Goal: Task Accomplishment & Management: Complete application form

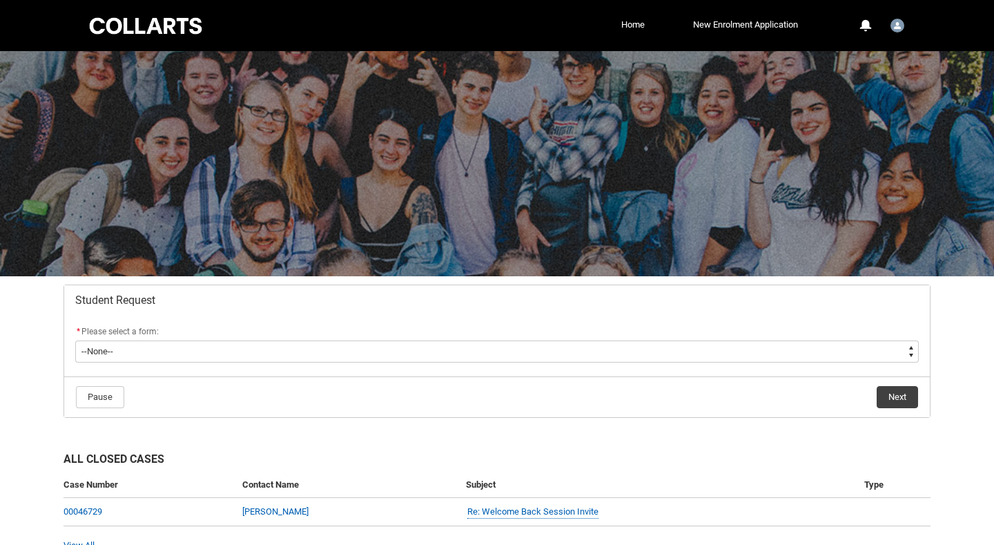
scroll to position [72, 0]
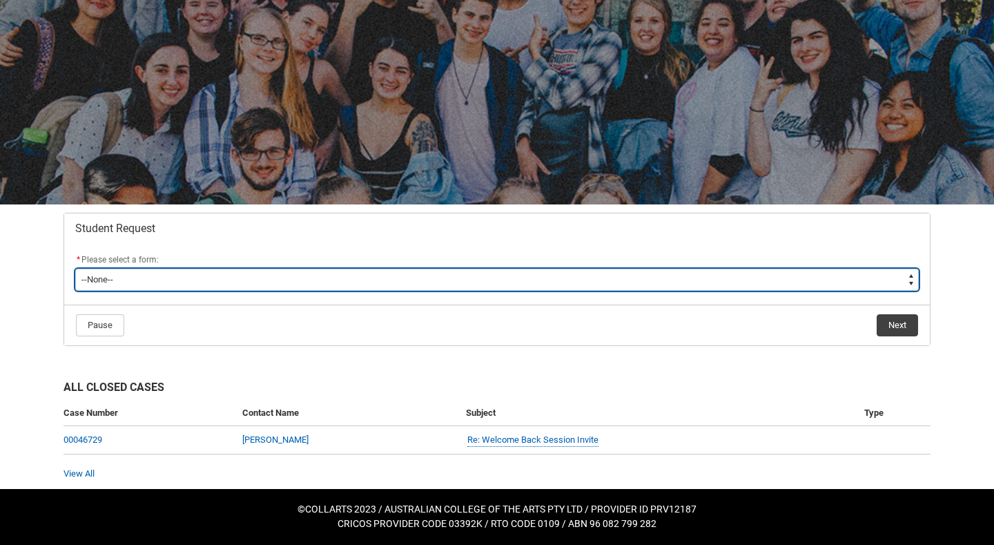
click at [265, 269] on select "--None-- Academic Transcript Application to Appeal Assignment Extension Change …" at bounding box center [497, 280] width 844 height 22
type lightning-select "Enrolment_Variation_Choice"
select select "Enrolment_Variation_Choice"
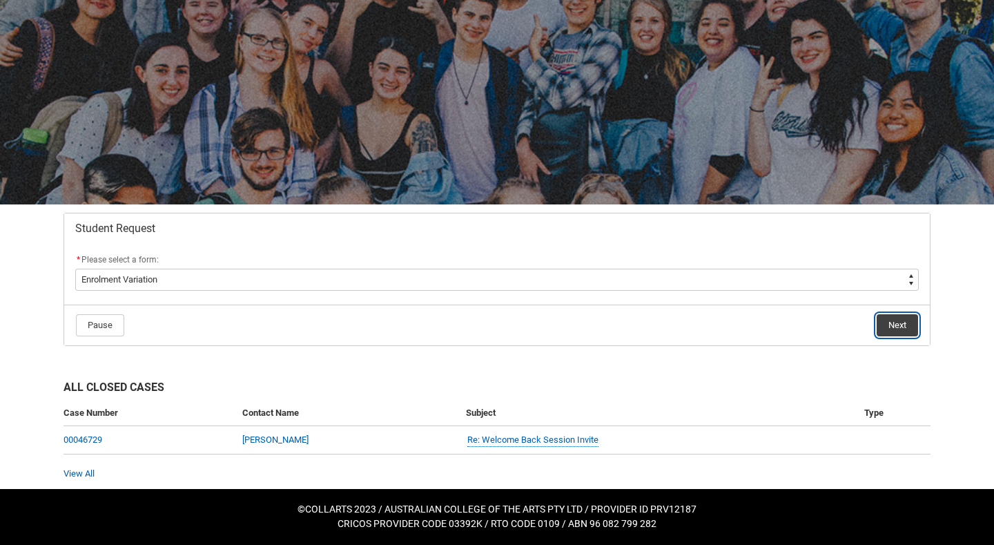
click at [889, 322] on button "Next" at bounding box center [897, 325] width 41 height 22
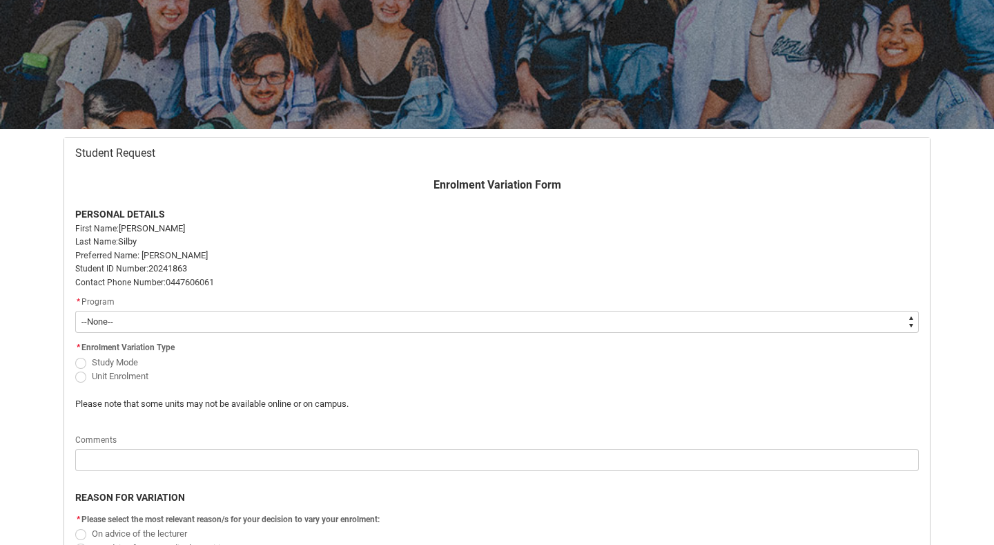
scroll to position [149, 0]
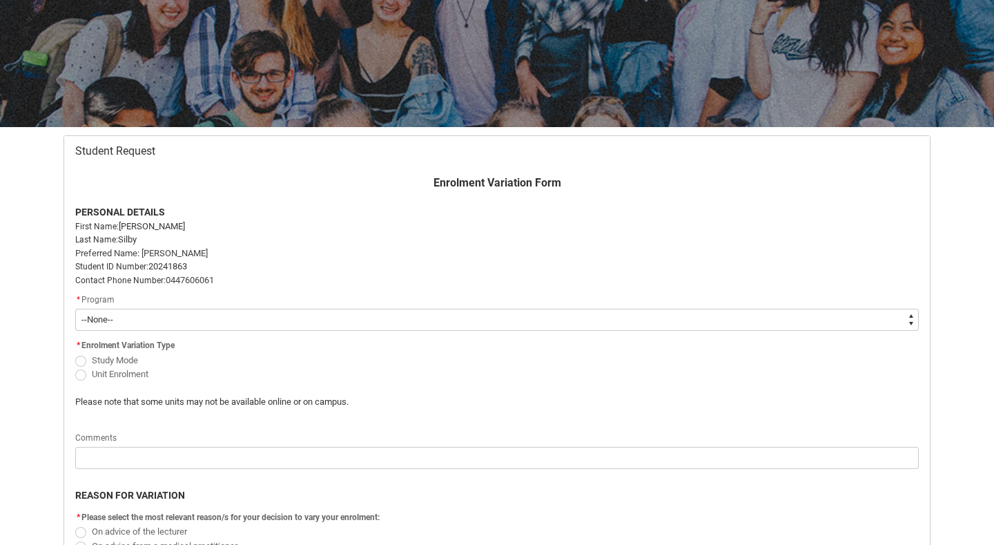
click at [226, 378] on span "Unit Enrolment" at bounding box center [210, 374] width 270 height 14
click at [79, 360] on span "Redu_Student_Request flow" at bounding box center [80, 361] width 11 height 11
click at [75, 353] on input "Study Mode" at bounding box center [75, 352] width 1 height 1
radio input "true"
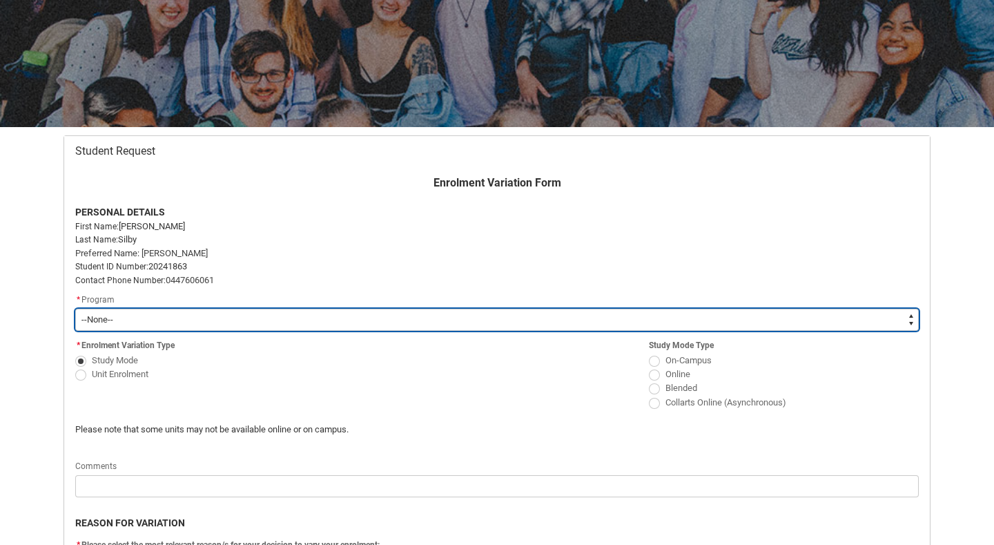
click at [117, 326] on select "--None-- Bachelor of Arts (Interior Design)" at bounding box center [497, 320] width 844 height 22
type lightning-select "recordPicklist_ProgramEnrollment.a0jOZ000003EdfhYAC"
select select "recordPicklist_ProgramEnrollment.a0jOZ000003EdfhYAC"
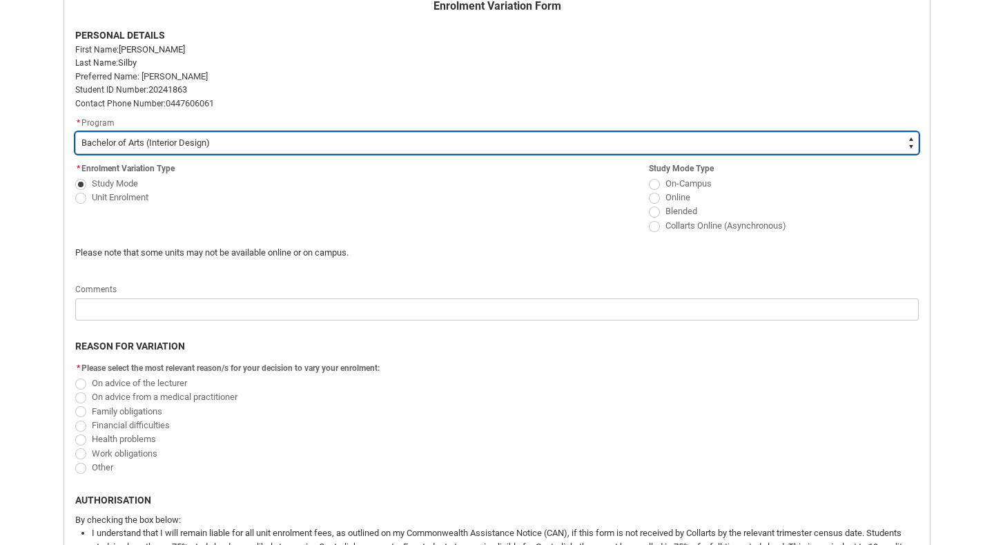
scroll to position [325, 0]
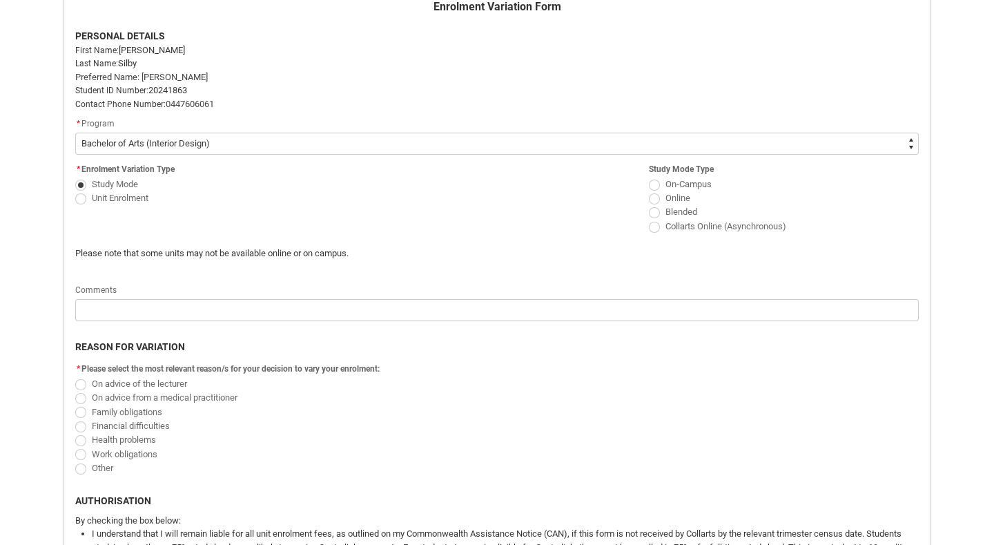
click at [659, 198] on span "Redu_Student_Request flow" at bounding box center [654, 198] width 11 height 11
click at [649, 191] on input "Online" at bounding box center [648, 190] width 1 height 1
radio input "true"
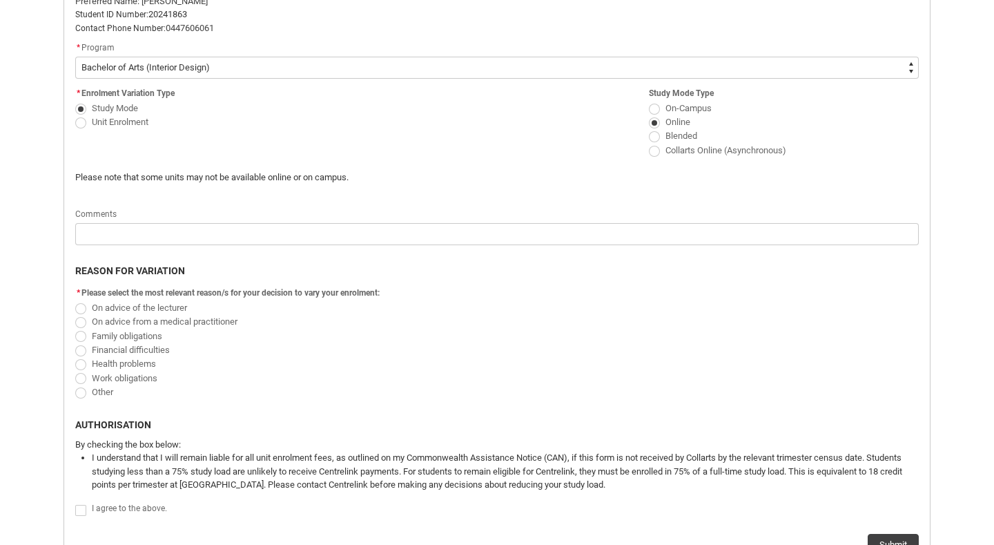
click at [80, 309] on span "Redu_Student_Request flow" at bounding box center [80, 308] width 11 height 11
click at [75, 300] on input "On advice of the lecturer" at bounding box center [75, 300] width 1 height 1
radio input "true"
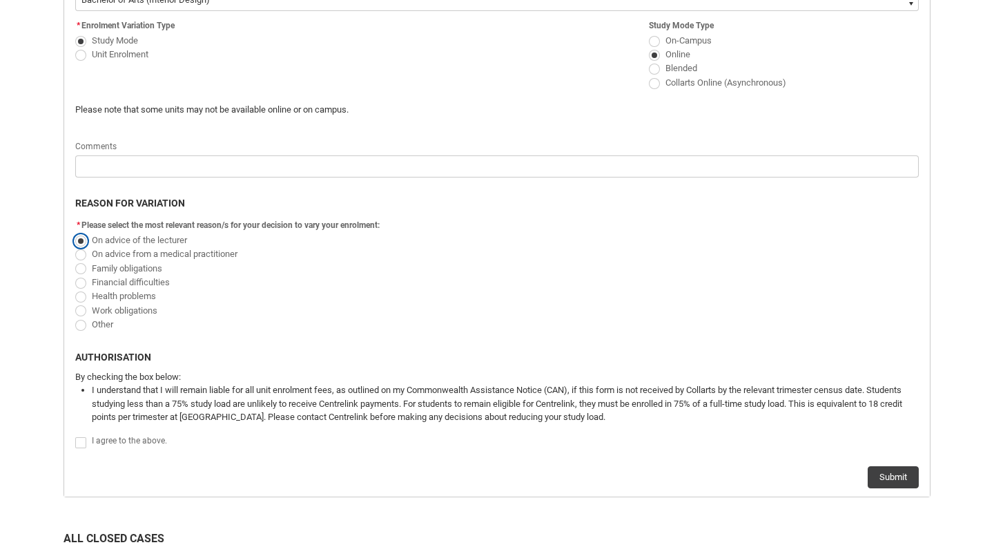
scroll to position [479, 0]
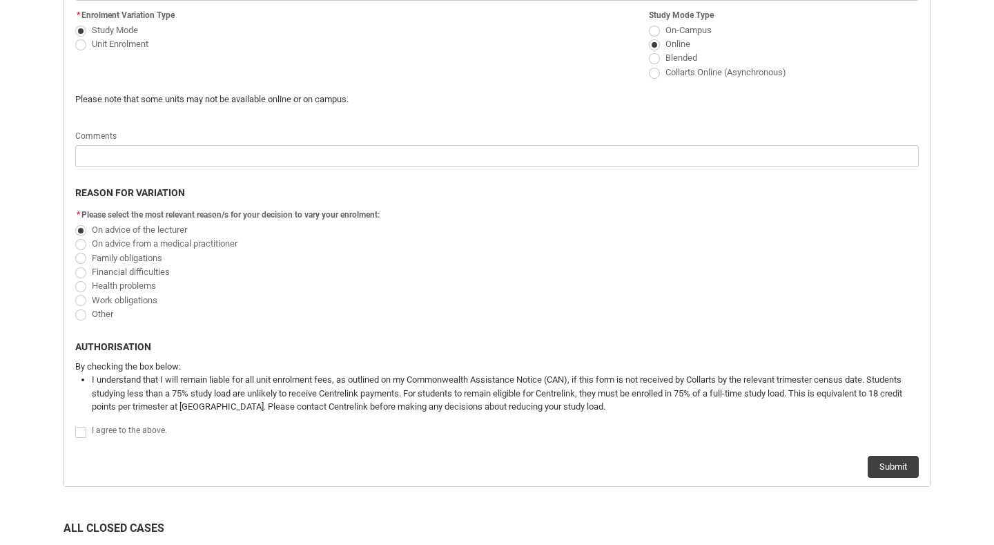
click at [84, 300] on span "Redu_Student_Request flow" at bounding box center [80, 300] width 11 height 11
click at [75, 293] on input "Work obligations" at bounding box center [75, 292] width 1 height 1
radio input "true"
click at [84, 315] on span "Redu_Student_Request flow" at bounding box center [80, 314] width 11 height 11
click at [75, 307] on input "Other" at bounding box center [75, 306] width 1 height 1
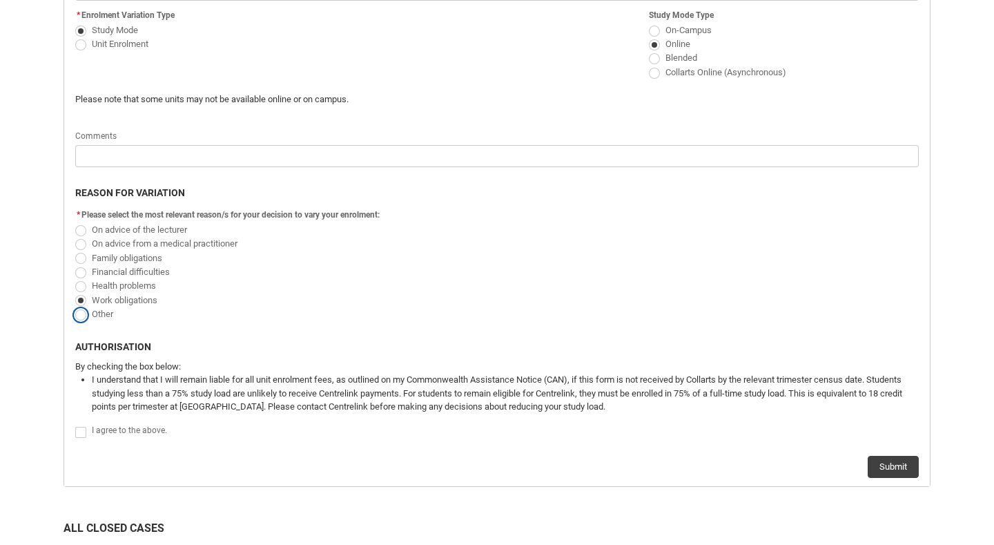
radio input "true"
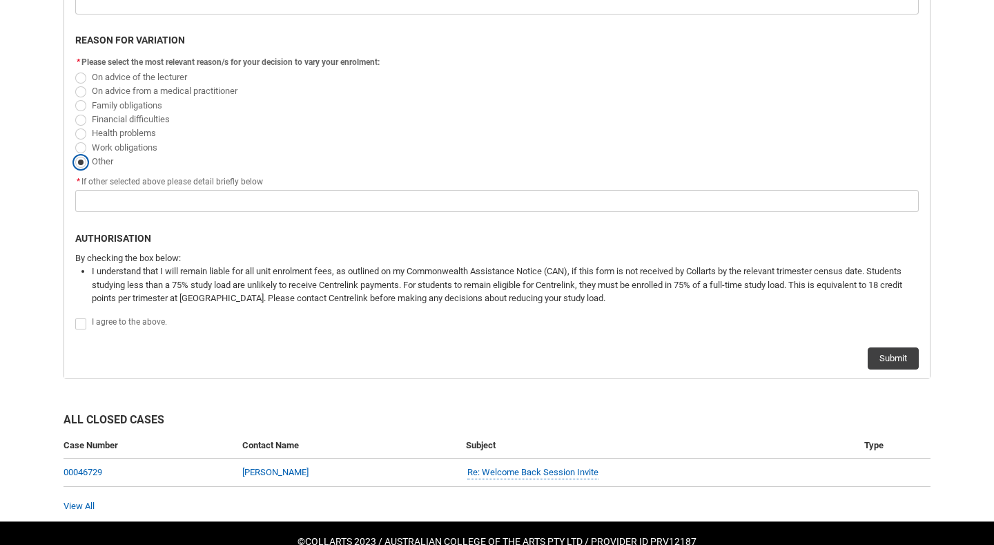
scroll to position [664, 0]
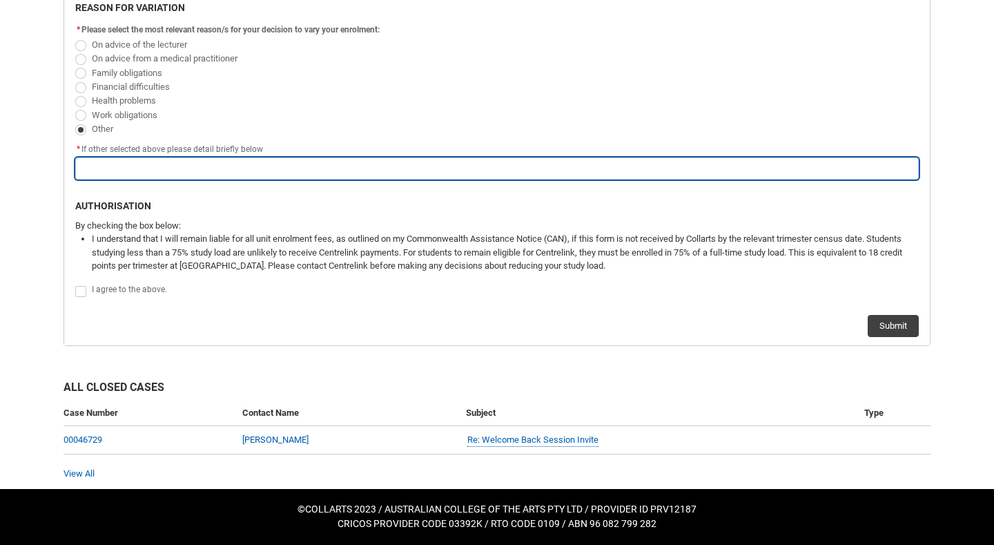
click at [137, 165] on input "Redu_Student_Request flow" at bounding box center [497, 168] width 844 height 22
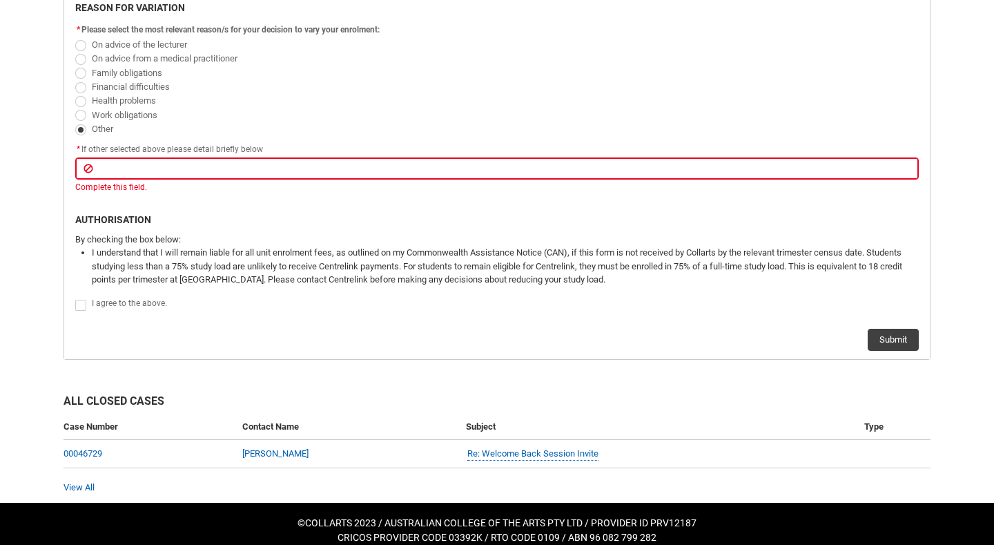
click at [83, 47] on span "Redu_Student_Request flow" at bounding box center [80, 45] width 11 height 11
click at [75, 37] on input "On advice of the lecturer" at bounding box center [75, 37] width 1 height 1
radio input "true"
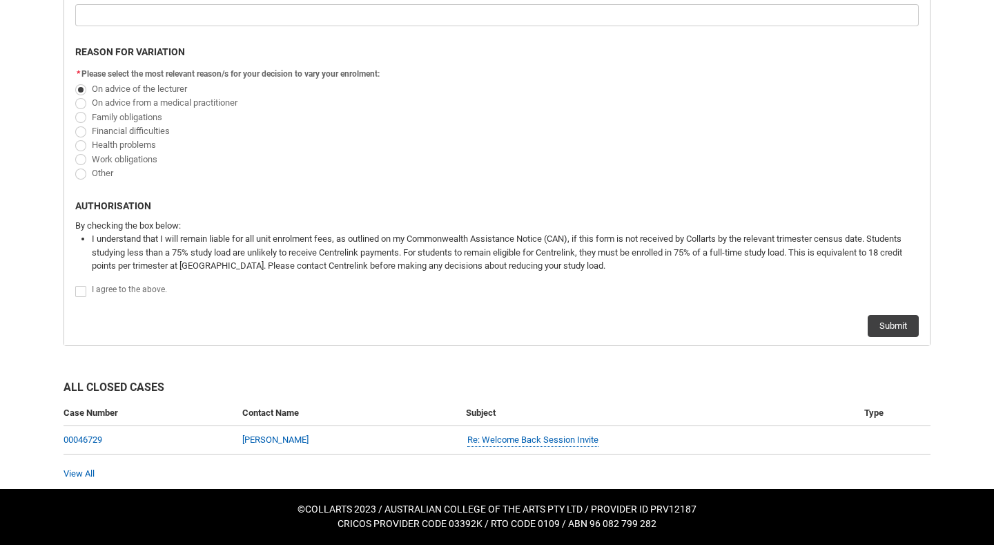
click at [77, 295] on span "Redu_Student_Request flow" at bounding box center [80, 291] width 11 height 11
click at [75, 284] on input "Redu_Student_Request flow" at bounding box center [75, 283] width 1 height 1
type lightning-input "true"
checkbox input "true"
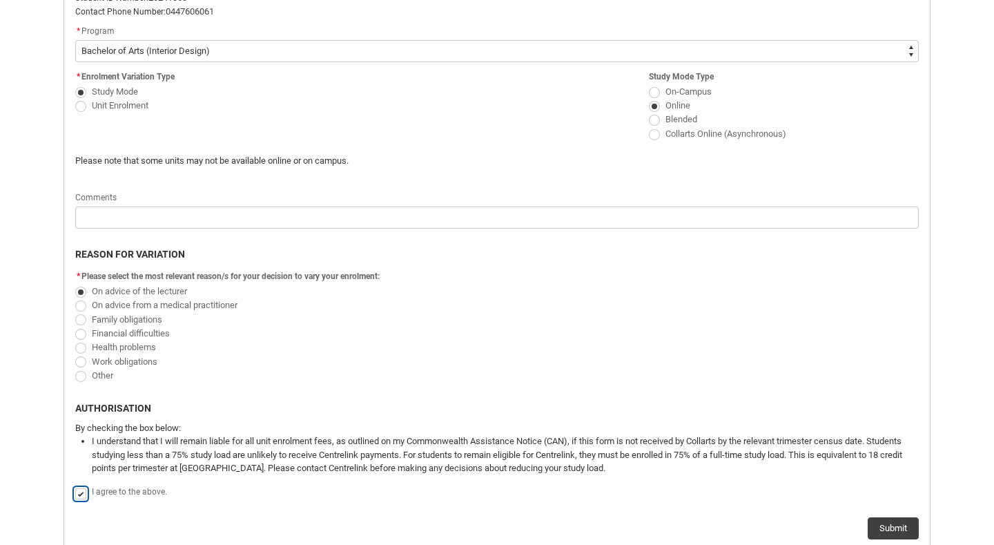
scroll to position [416, 0]
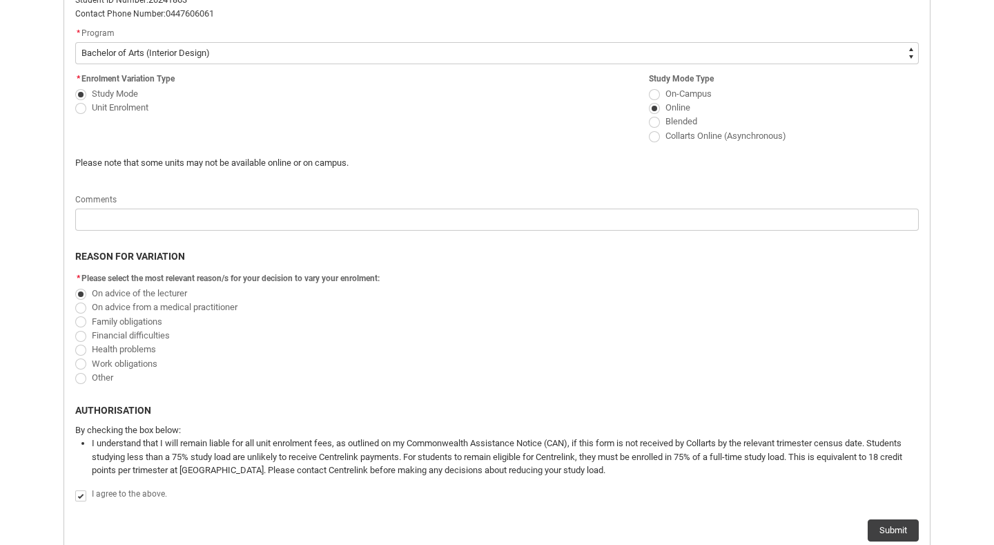
click at [85, 112] on span "Unit Enrolment" at bounding box center [210, 107] width 270 height 14
click at [81, 107] on span "Redu_Student_Request flow" at bounding box center [80, 108] width 11 height 11
click at [75, 100] on input "Unit Enrolment" at bounding box center [75, 99] width 1 height 1
radio input "true"
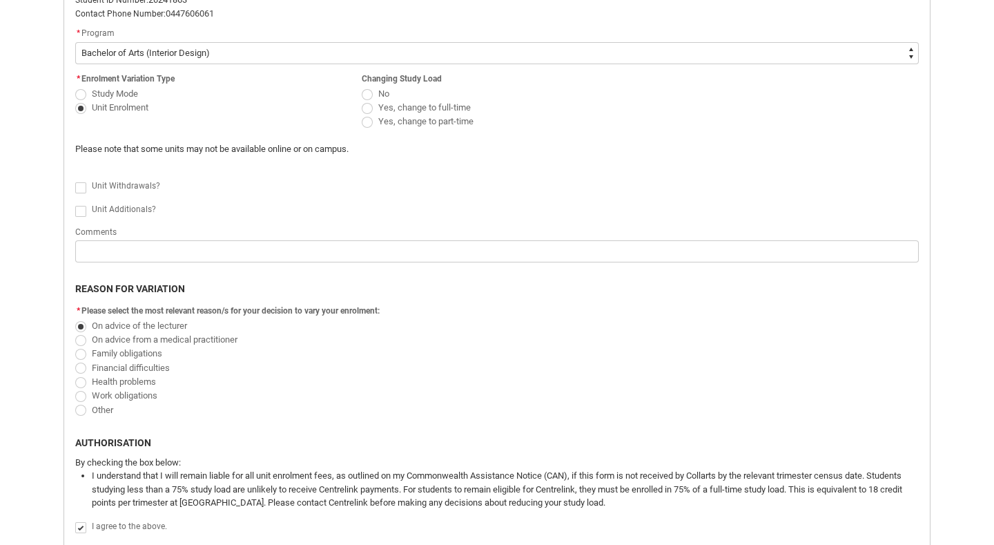
click at [81, 90] on span "Redu_Student_Request flow" at bounding box center [80, 94] width 11 height 11
click at [75, 86] on input "Study Mode" at bounding box center [75, 86] width 1 height 1
radio input "true"
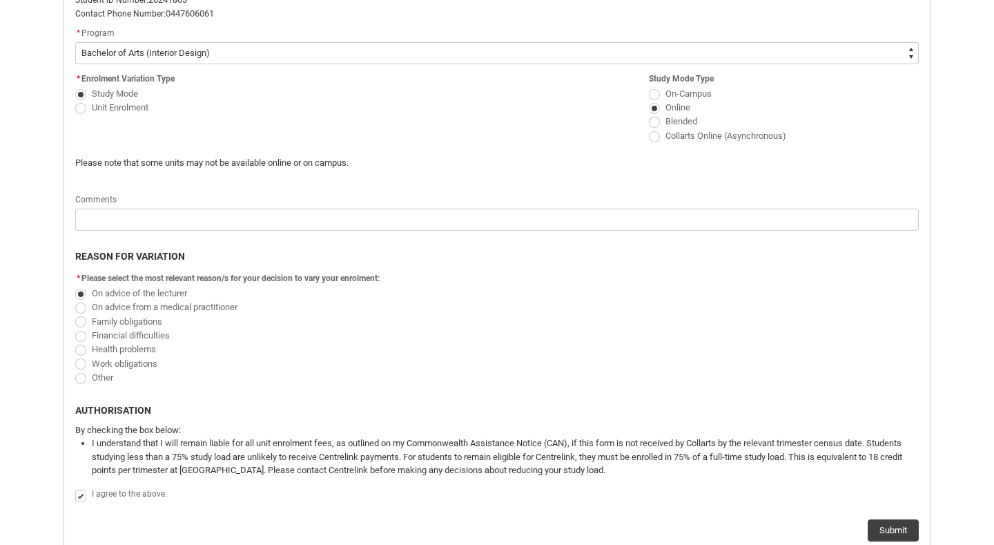
click at [83, 109] on span "Redu_Student_Request flow" at bounding box center [80, 108] width 11 height 11
click at [75, 100] on input "Unit Enrolment" at bounding box center [75, 99] width 1 height 1
radio input "true"
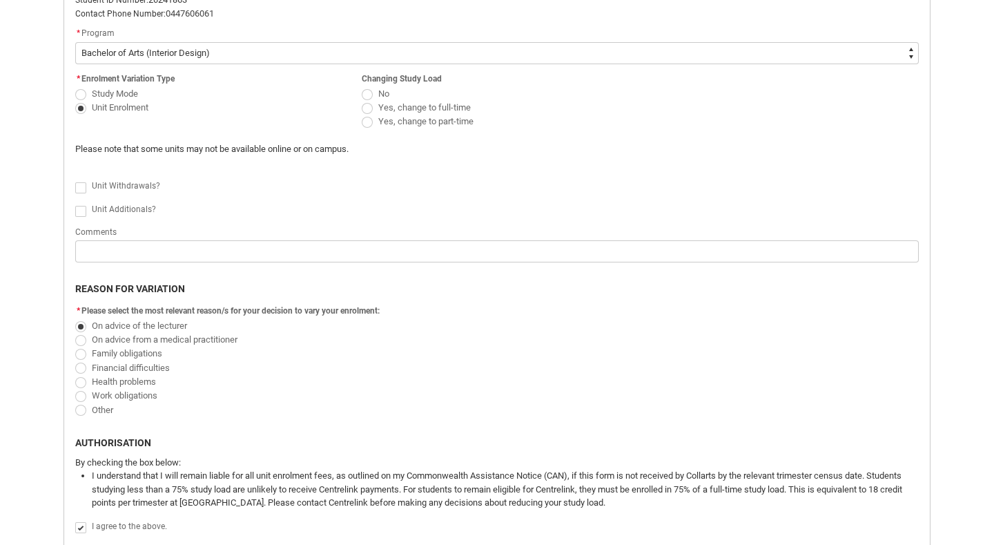
click at [371, 122] on span "Redu_Student_Request flow" at bounding box center [367, 122] width 11 height 11
click at [362, 115] on input "Yes, change to part-time" at bounding box center [361, 114] width 1 height 1
radio input "true"
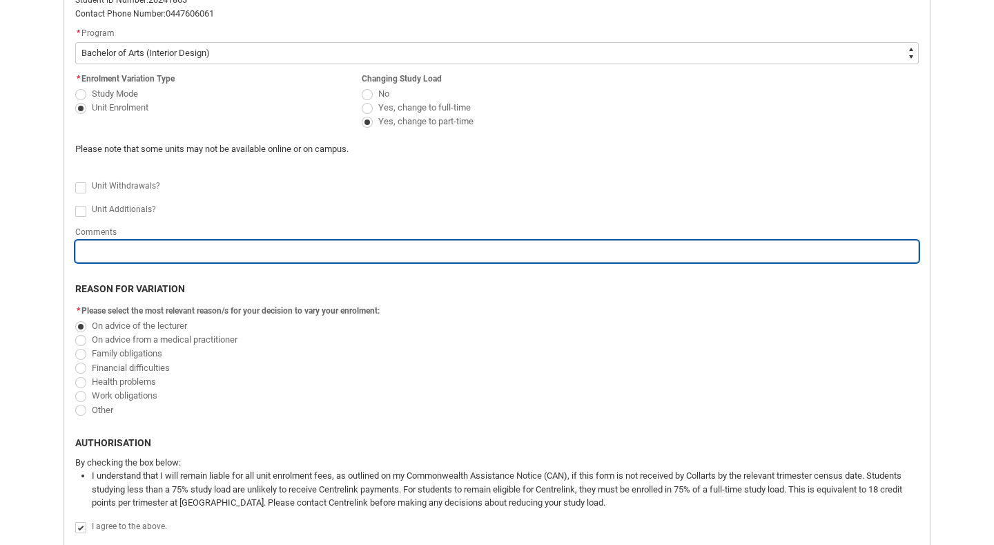
click at [142, 253] on input "Redu_Student_Request flow" at bounding box center [497, 251] width 844 height 22
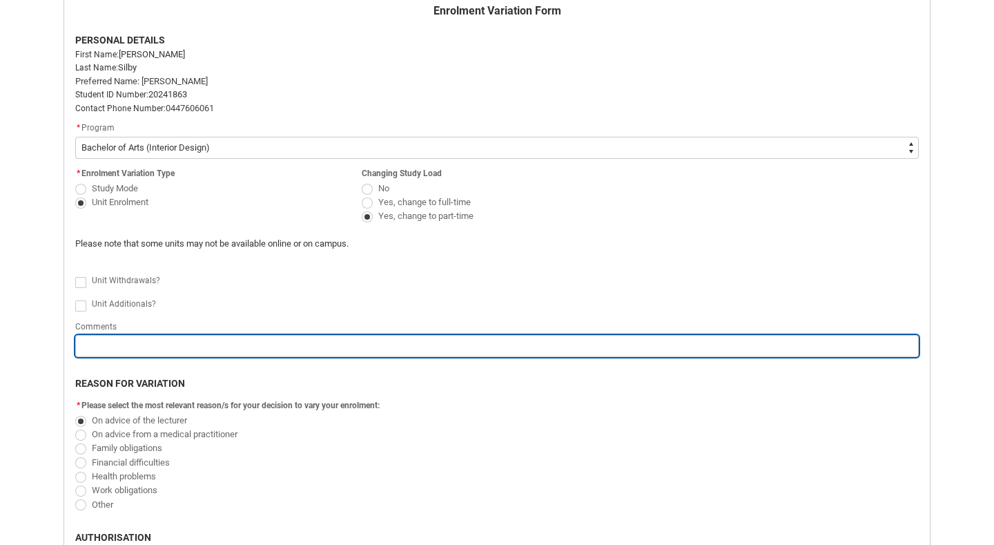
scroll to position [319, 0]
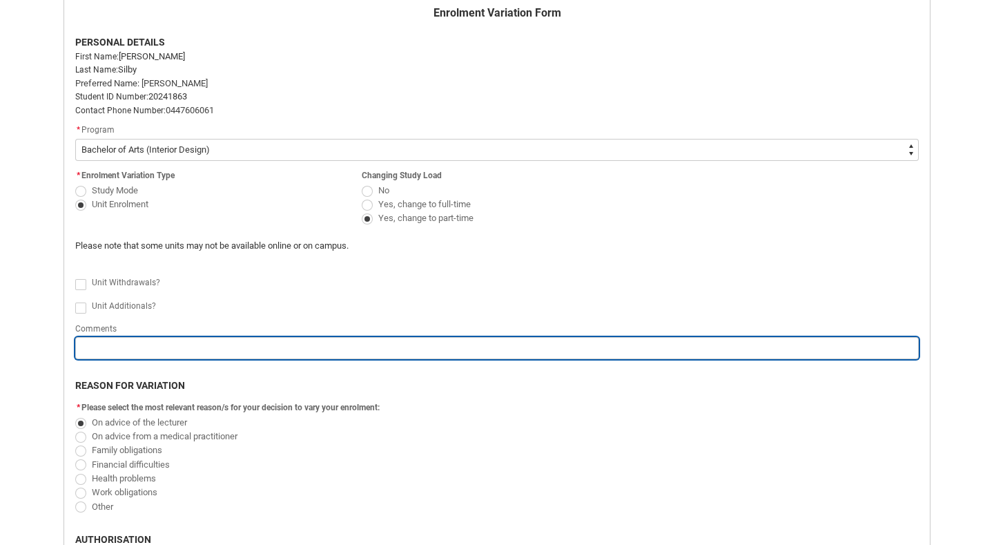
type lightning-primitive-input-simple "E"
type input "E"
type lightning-primitive-input-simple "En"
type input "En"
type lightning-primitive-input-simple "Enr"
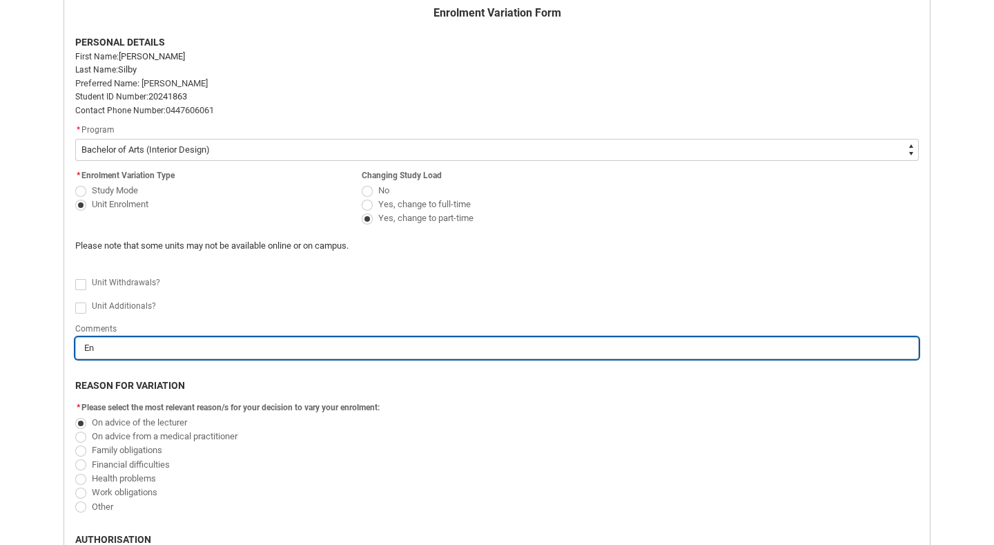
type input "Enr"
type lightning-primitive-input-simple "Enro"
type input "Enro"
type lightning-primitive-input-simple "Enrol"
type input "Enrol"
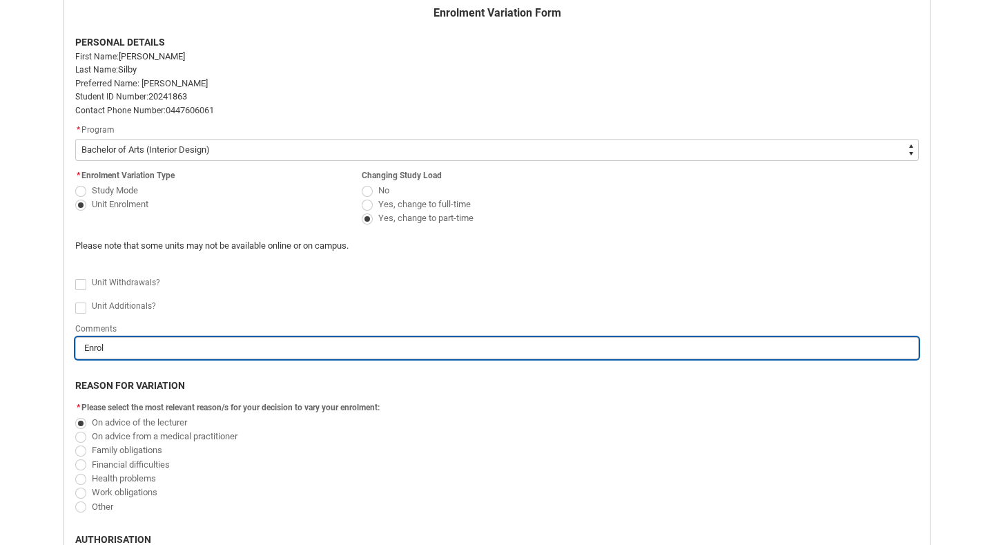
type lightning-primitive-input-simple "Enroli"
type input "Enroli"
type lightning-primitive-input-simple "Enrolin"
type input "Enrolin"
type lightning-primitive-input-simple "Enrolin"
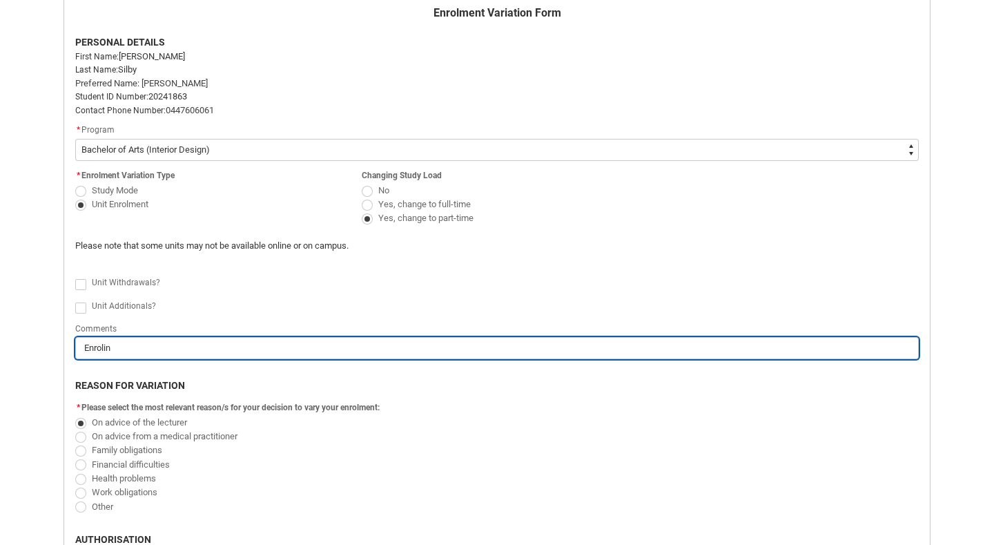
type input "Enrolin"
type lightning-primitive-input-simple "Enrolin g"
type input "Enrolin g"
type lightning-primitive-input-simple "Enrolin"
type input "Enrolin"
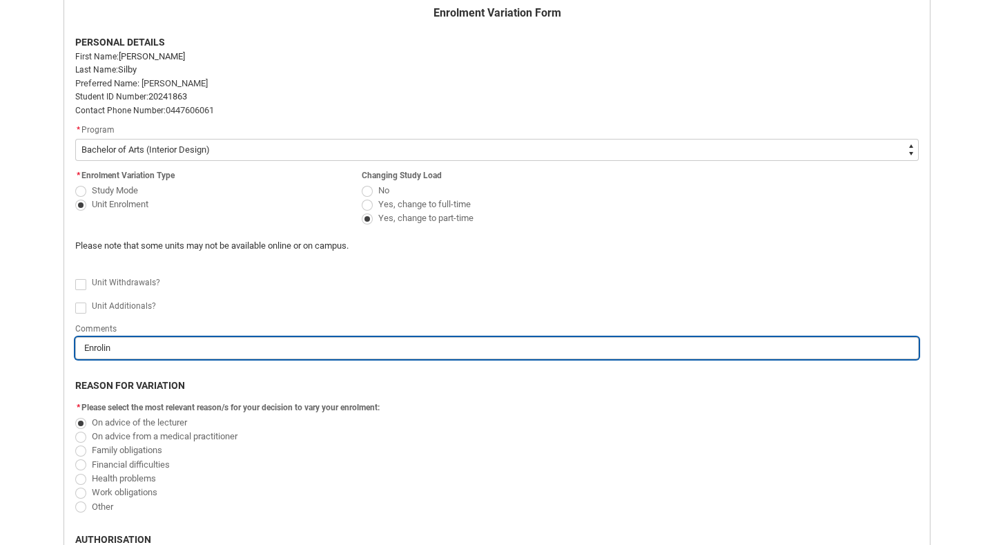
type lightning-primitive-input-simple "Enrolin"
type input "Enrolin"
type lightning-primitive-input-simple "Enroling"
type input "Enroling"
type lightning-primitive-input-simple "Enroling"
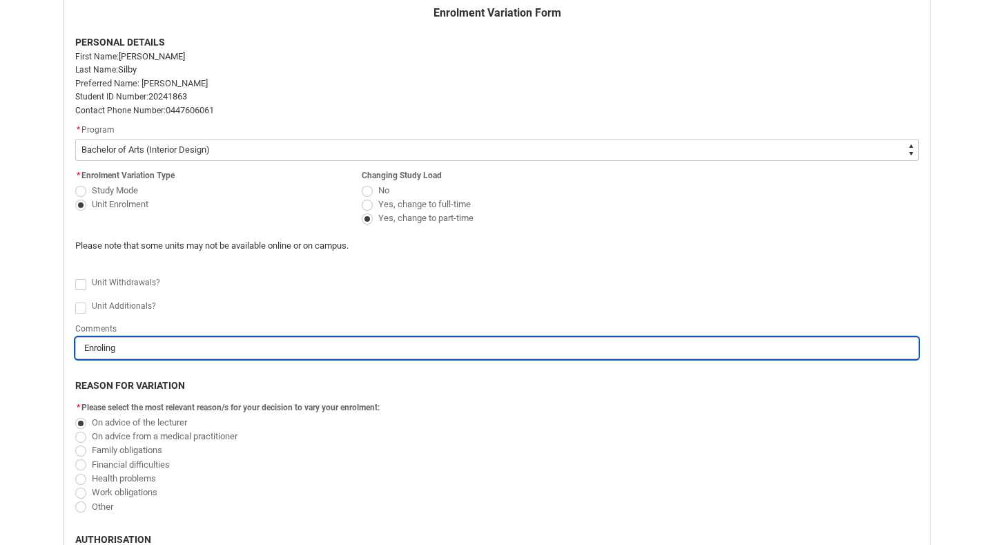
type input "Enroling"
click at [88, 350] on input "Enroling" at bounding box center [497, 348] width 844 height 22
type lightning-primitive-input-simple "Enrolling"
type input "Enrolling"
type lightning-primitive-input-simple "Enrolling"
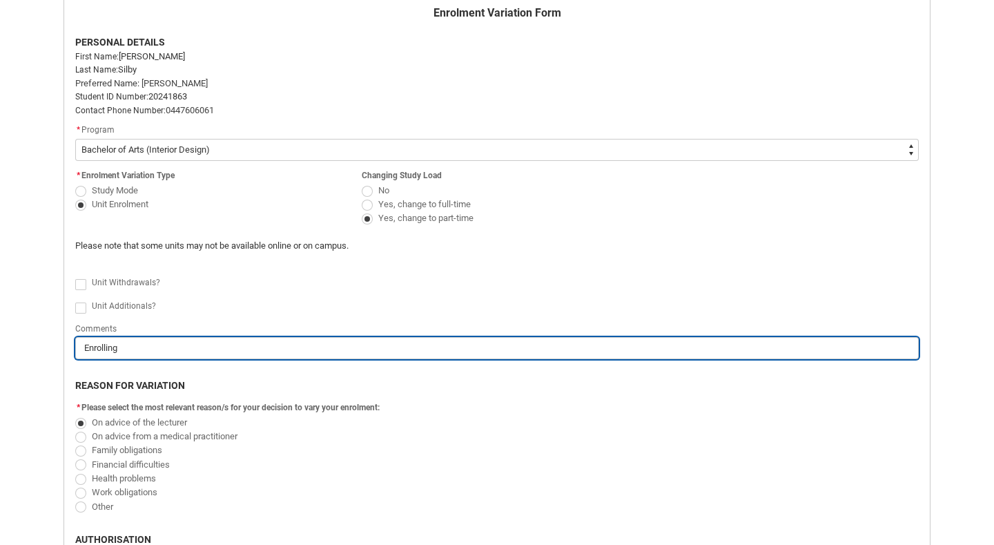
type input "Enrolling"
type lightning-primitive-input-simple "Enrolling i"
type input "Enrolling i"
type lightning-primitive-input-simple "Enrolling in"
type input "Enrolling in"
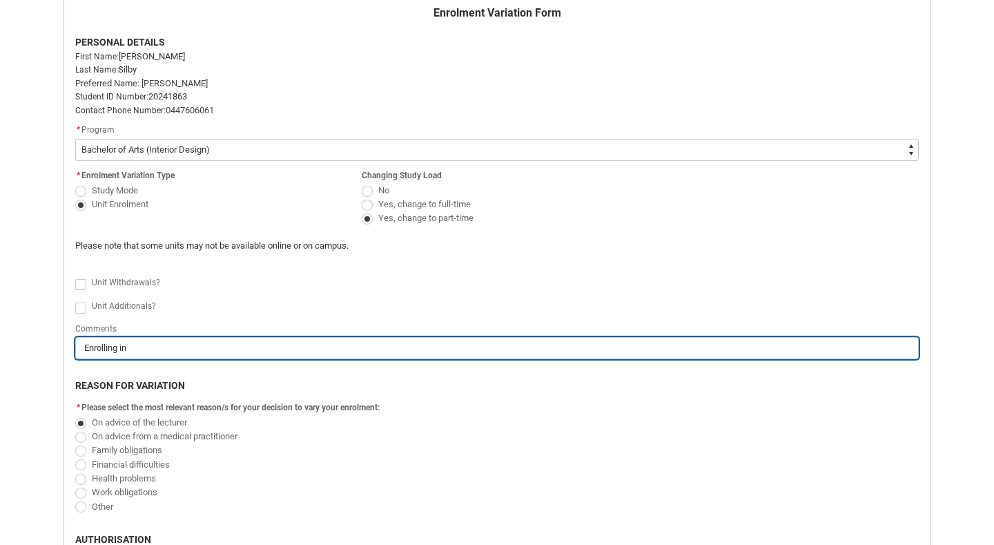
type lightning-primitive-input-simple "Enrolling in"
type input "Enrolling in"
type lightning-primitive-input-simple "Enrolling in c"
type input "Enrolling in c"
type lightning-primitive-input-simple "Enrolling in cr"
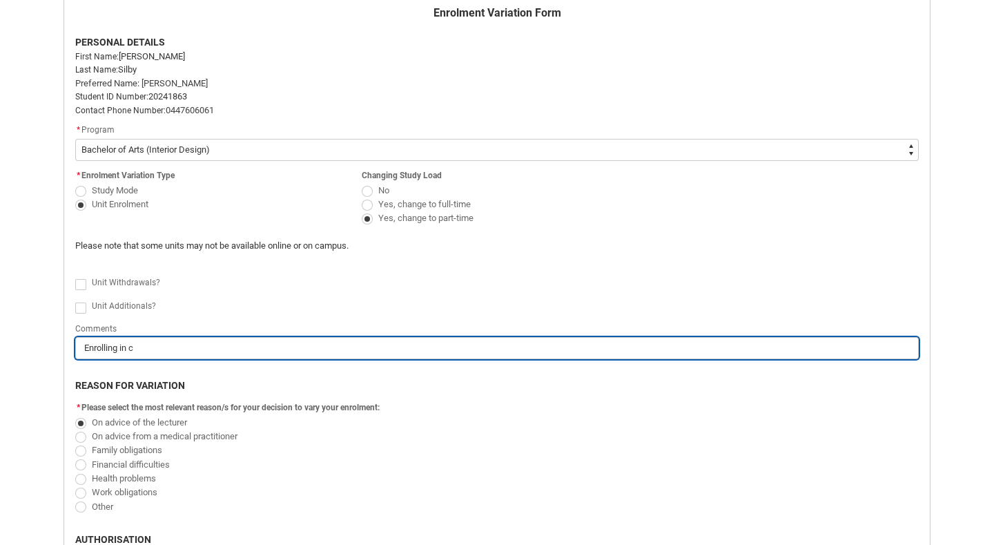
type input "Enrolling in cr"
type lightning-primitive-input-simple "Enrolling in cre"
type input "Enrolling in cre"
type lightning-primitive-input-simple "Enrolling in crea"
type input "Enrolling in crea"
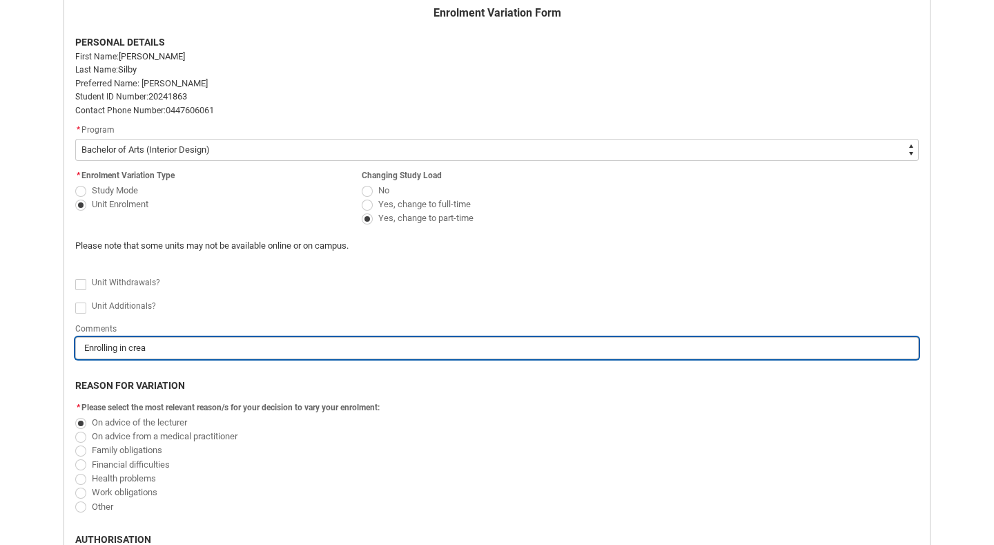
type lightning-primitive-input-simple "Enrolling in creat"
type input "Enrolling in creat"
type lightning-primitive-input-simple "Enrolling in creati"
type input "Enrolling in creati"
type lightning-primitive-input-simple "Enrolling in creativ"
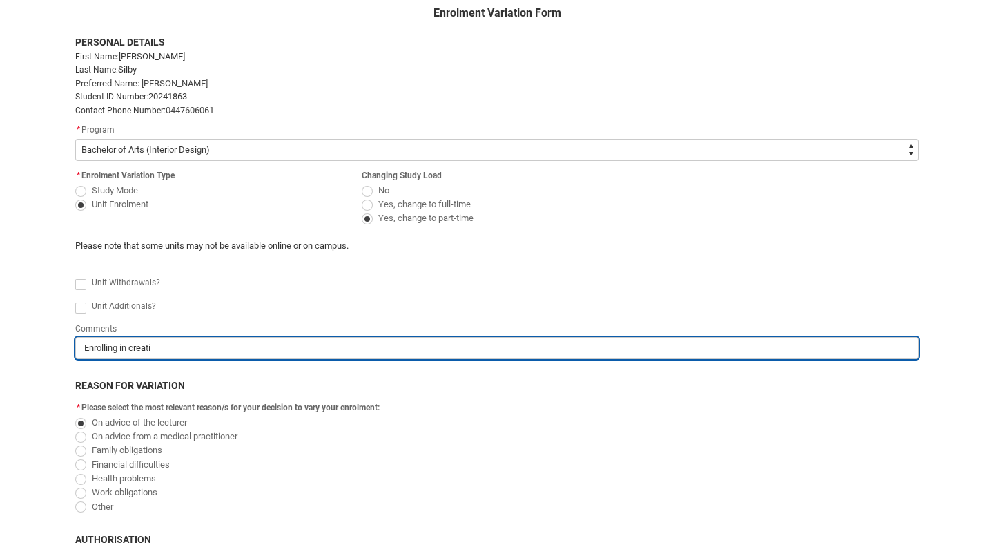
type input "Enrolling in creativ"
type lightning-primitive-input-simple "Enrolling in creative"
type input "Enrolling in creative"
type lightning-primitive-input-simple "Enrolling in creative"
type input "Enrolling in creative"
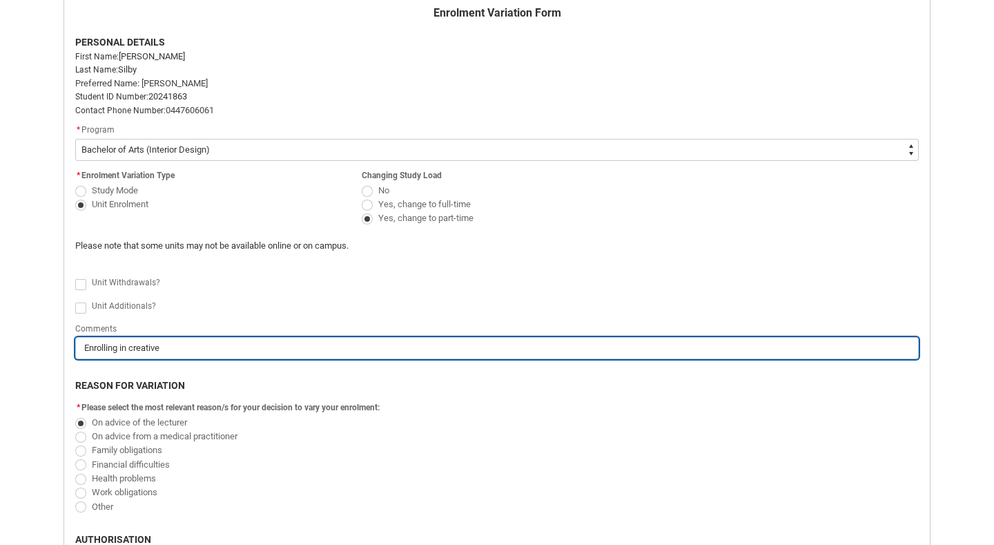
type lightning-primitive-input-simple "Enrolling in creative f"
type input "Enrolling in creative f"
type lightning-primitive-input-simple "Enrolling in creative fo"
type input "Enrolling in creative fo"
type lightning-primitive-input-simple "Enrolling in creative fou"
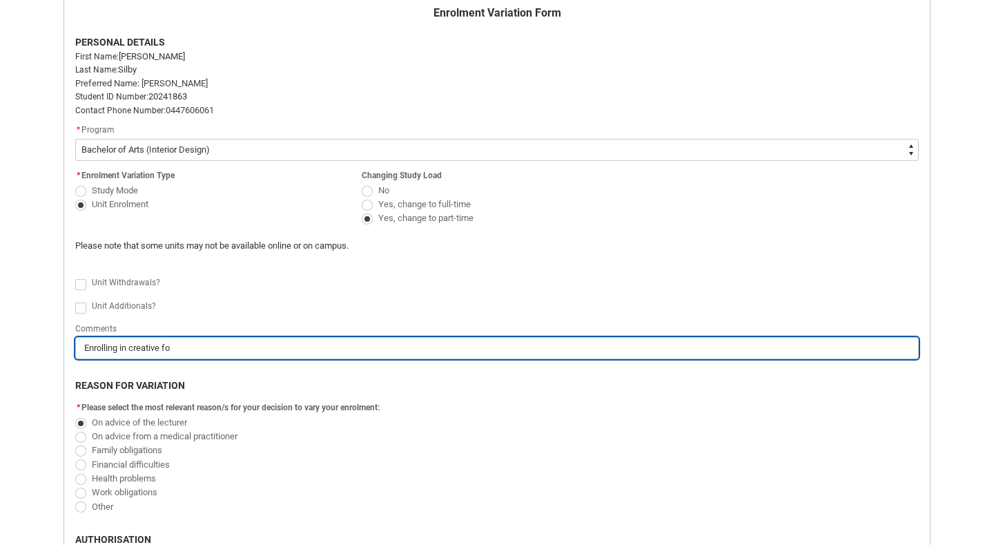
type input "Enrolling in creative fou"
type lightning-primitive-input-simple "Enrolling in creative foun"
type input "Enrolling in creative foun"
type lightning-primitive-input-simple "Enrolling in creative found"
type input "Enrolling in creative found"
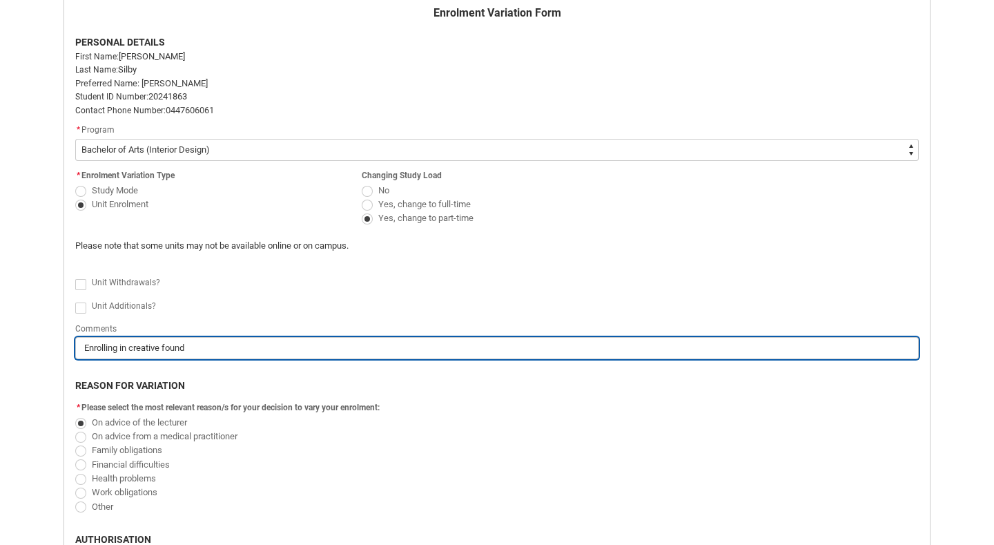
type lightning-primitive-input-simple "Enrolling in creative founda"
type input "Enrolling in creative founda"
type lightning-primitive-input-simple "Enrolling in creative foundat"
type input "Enrolling in creative foundat"
type lightning-primitive-input-simple "Enrolling in creative foundati"
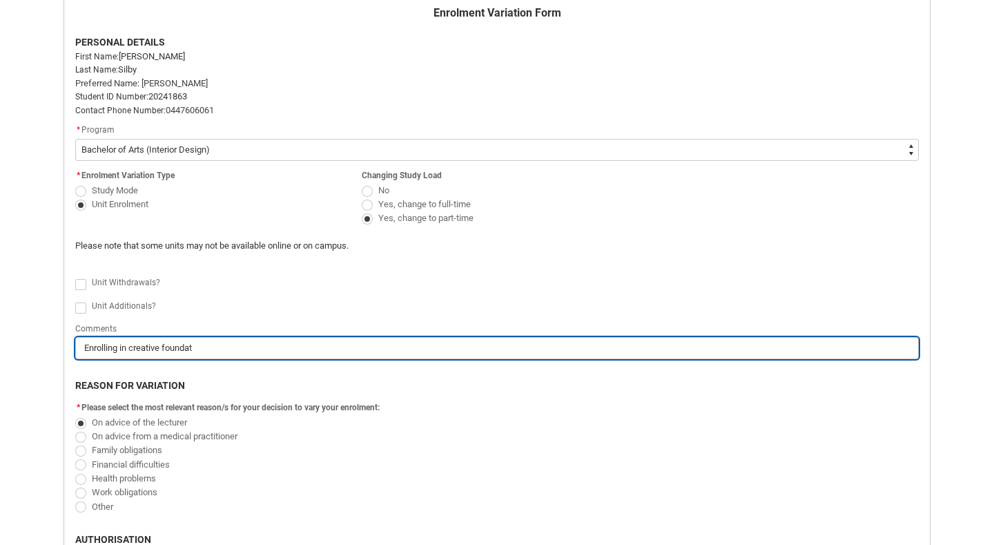
type input "Enrolling in creative foundati"
type lightning-primitive-input-simple "Enrolling in creative foundatio"
type input "Enrolling in creative foundatio"
type lightning-primitive-input-simple "Enrolling in creative foundation"
type input "Enrolling in creative foundation"
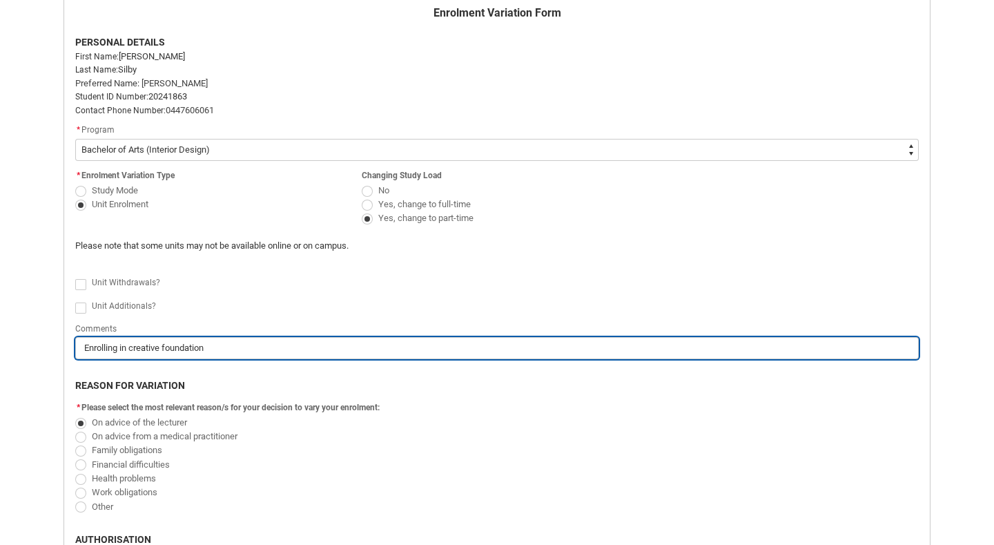
type lightning-primitive-input-simple "Enrolling in creative foundations"
type input "Enrolling in creative foundations"
type lightning-primitive-input-simple "Enrolling in creative foundations"
type input "Enrolling in creative foundations"
type lightning-primitive-input-simple "Enrolling in creative foundations a"
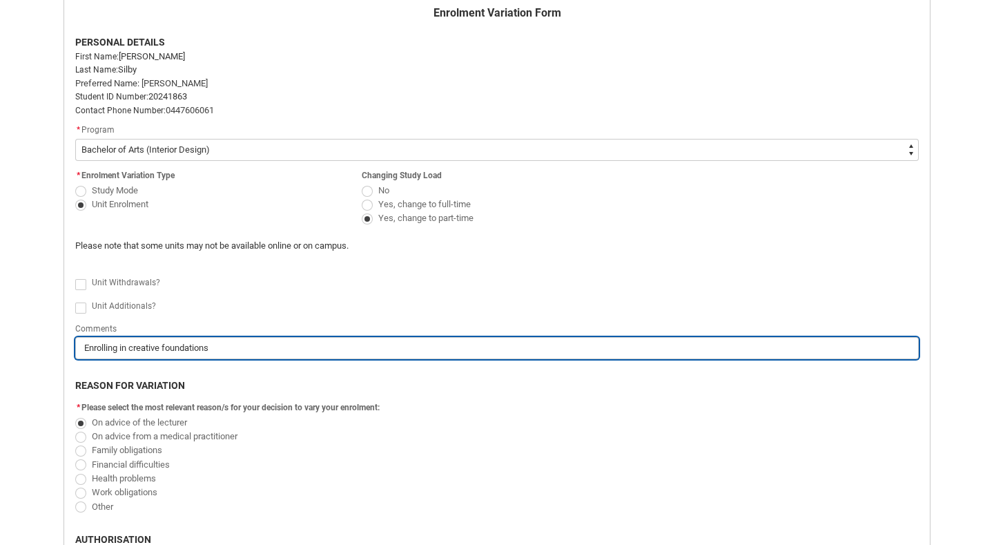
type input "Enrolling in creative foundations a"
type lightning-primitive-input-simple "Enrolling in creative foundations an"
type input "Enrolling in creative foundations an"
type lightning-primitive-input-simple "Enrolling in creative foundations and"
type input "Enrolling in creative foundations and"
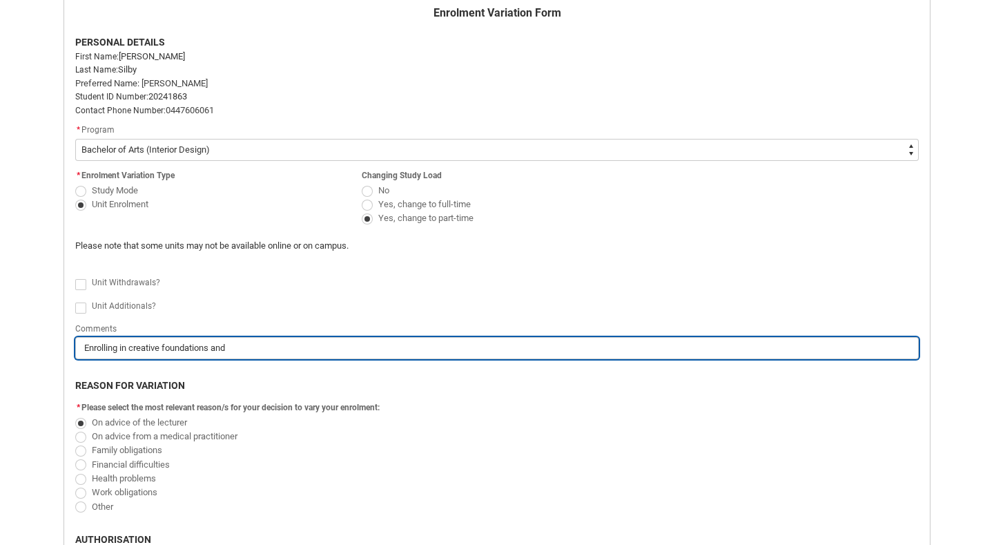
type lightning-primitive-input-simple "Enrolling in creative foundations and"
type input "Enrolling in creative foundations and"
type lightning-primitive-input-simple "Enrolling in creative foundations and d"
type input "Enrolling in creative foundations and d"
type lightning-primitive-input-simple "Enrolling in creative foundations and de"
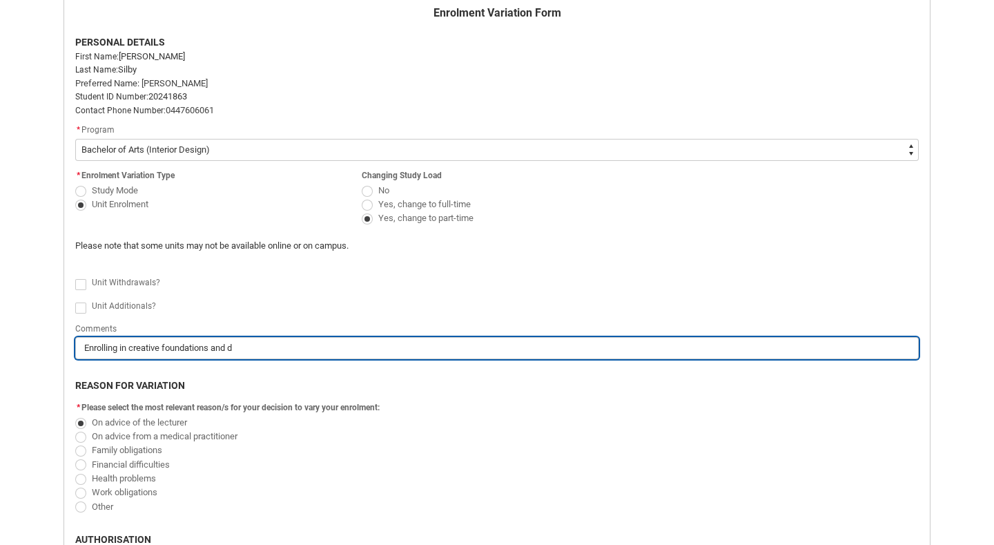
type input "Enrolling in creative foundations and de"
type lightning-primitive-input-simple "Enrolling in creative foundations and des"
type input "Enrolling in creative foundations and des"
type lightning-primitive-input-simple "Enrolling in creative foundations and desi"
type input "Enrolling in creative foundations and desi"
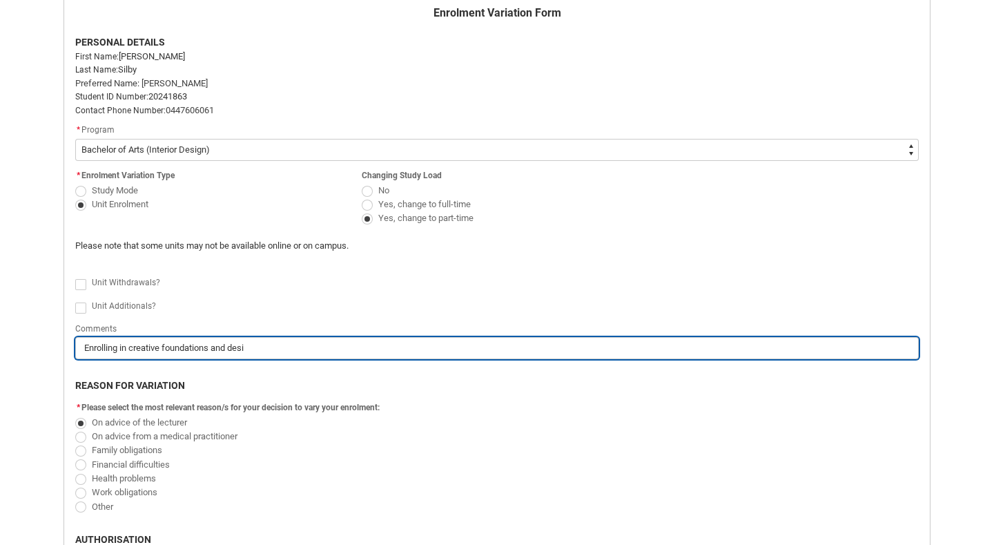
type lightning-primitive-input-simple "Enrolling in creative foundations and desig"
type input "Enrolling in creative foundations and desig"
type lightning-primitive-input-simple "Enrolling in creative foundations and design"
type input "Enrolling in creative foundations and design"
type lightning-primitive-input-simple "Enrolling in creative foundations and design"
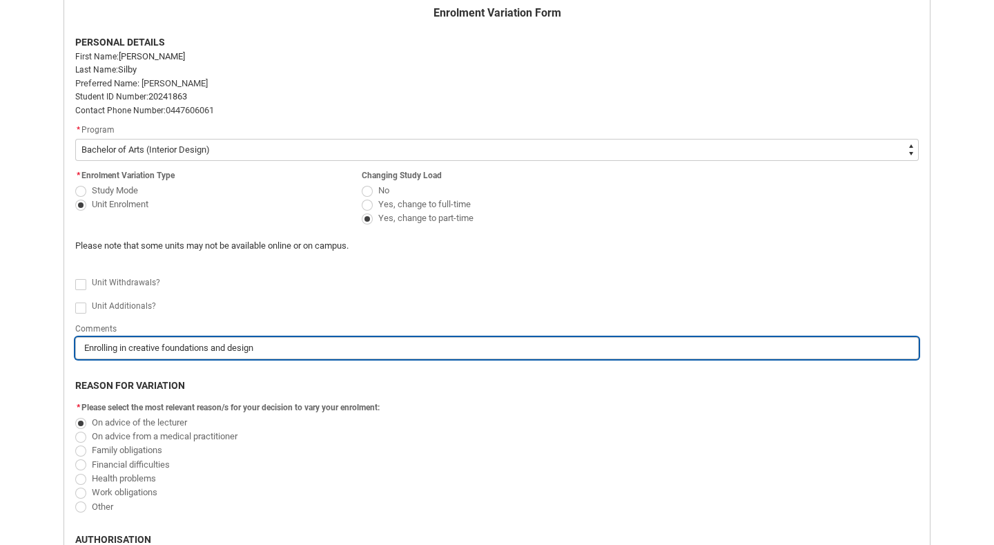
type input "Enrolling in creative foundations and design"
type lightning-primitive-input-simple "Enrolling in creative foundations and design d"
type input "Enrolling in creative foundations and design d"
type lightning-primitive-input-simple "Enrolling in creative foundations and design dr"
type input "Enrolling in creative foundations and design dr"
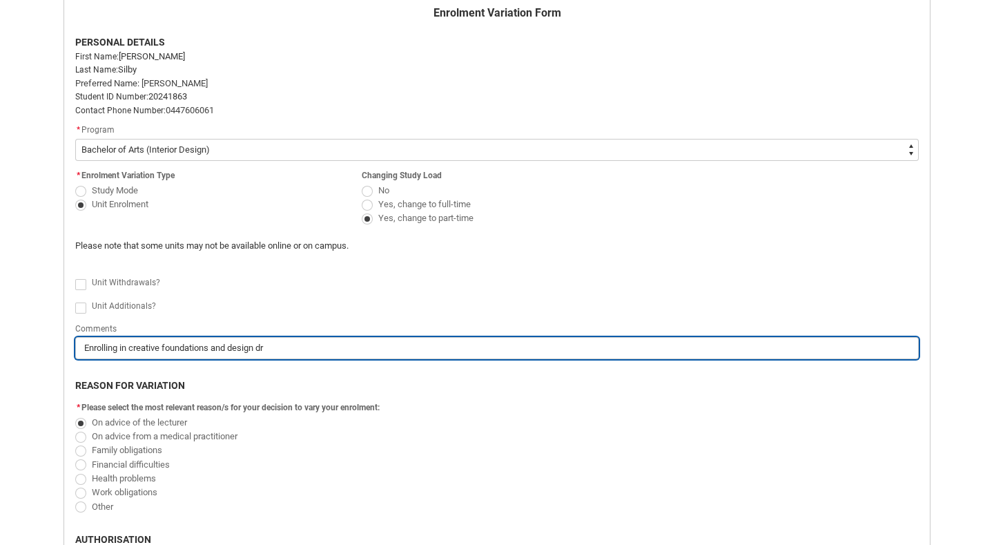
type lightning-primitive-input-simple "Enrolling in creative foundations and design dra"
type input "Enrolling in creative foundations and design dra"
type lightning-primitive-input-simple "Enrolling in creative foundations and design draw"
type input "Enrolling in creative foundations and design draw"
type lightning-primitive-input-simple "Enrolling in creative foundations and design drawi"
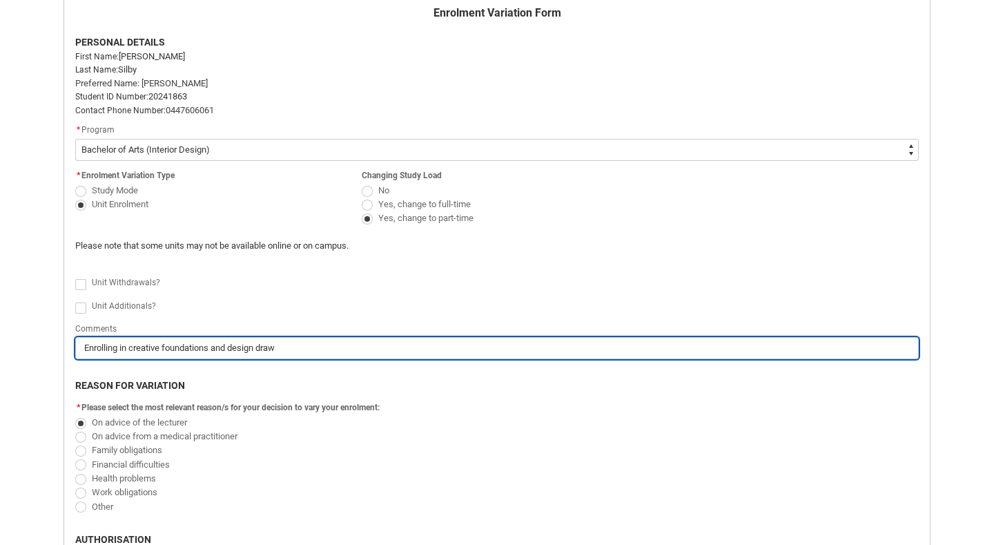
type input "Enrolling in creative foundations and design drawi"
type lightning-primitive-input-simple "Enrolling in creative foundations and design drawin"
type input "Enrolling in creative foundations and design drawin"
type lightning-primitive-input-simple "Enrolling in creative foundations and design drawing"
type input "Enrolling in creative foundations and design drawing"
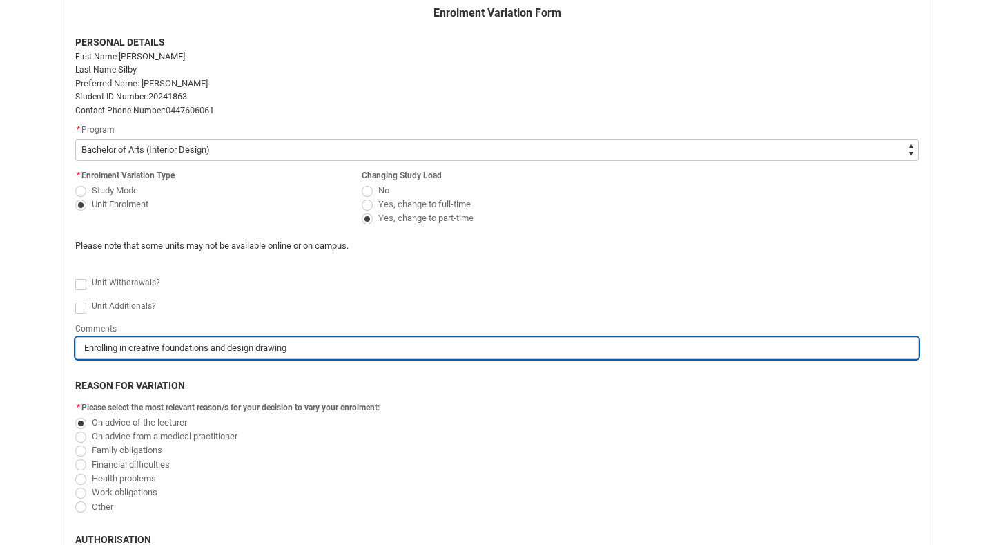
type lightning-primitive-input-simple "Enrolling in creative foundations and design drawing"
type input "Enrolling in creative foundations and design drawing"
type lightning-primitive-input-simple "Enrolling in creative foundations and design drawing o"
type input "Enrolling in creative foundations and design drawing o"
type lightning-primitive-input-simple "Enrolling in creative foundations and design drawing on"
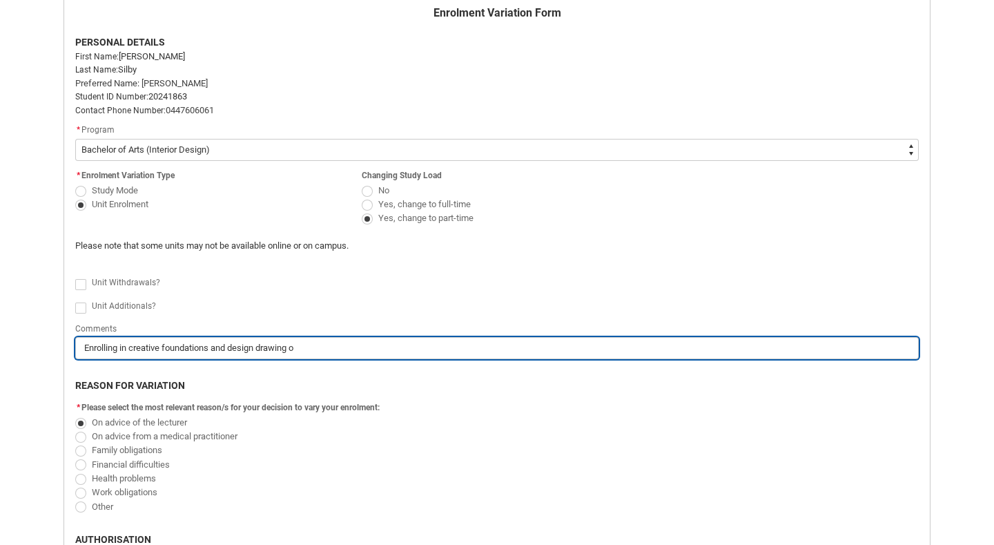
type input "Enrolling in creative foundations and design drawing on"
type lightning-primitive-input-simple "Enrolling in creative foundations and design drawing one"
type input "Enrolling in creative foundations and design drawing one"
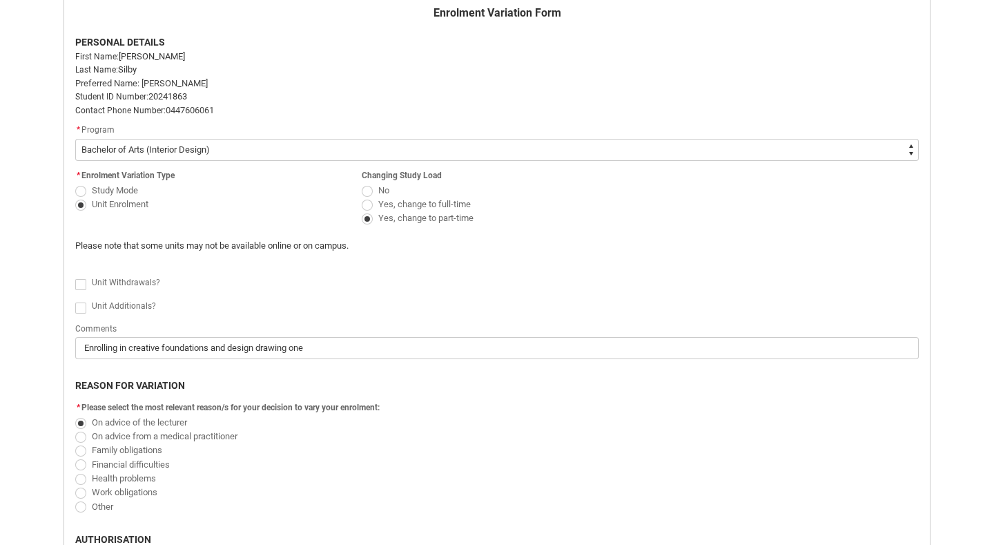
click at [83, 302] on span "Redu_Student_Request flow" at bounding box center [80, 307] width 11 height 11
click at [75, 300] on input "Redu_Student_Request flow" at bounding box center [75, 300] width 1 height 1
type lightning-input "true"
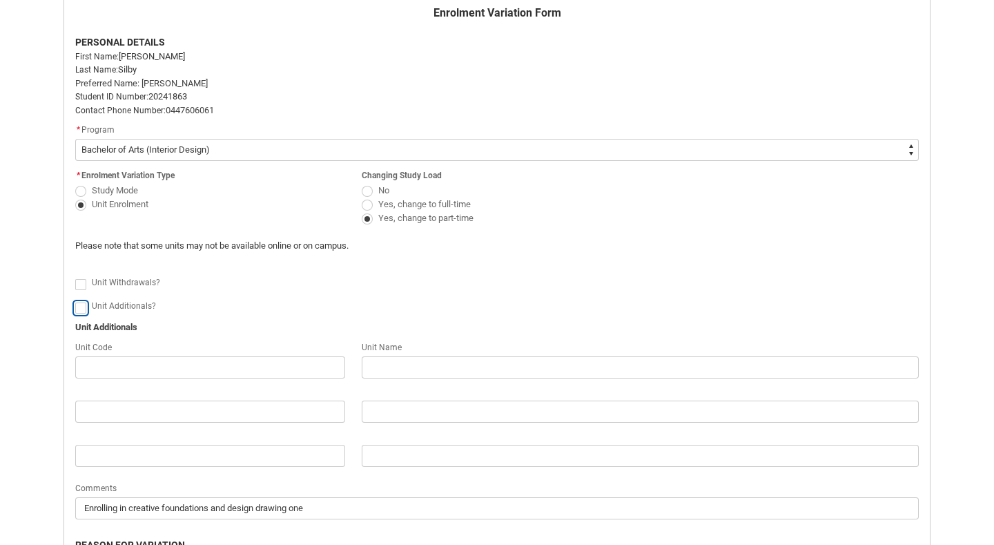
checkbox input "true"
click at [81, 309] on span "Redu_Student_Request flow" at bounding box center [80, 307] width 11 height 11
click at [75, 300] on input "Redu_Student_Request flow" at bounding box center [75, 300] width 1 height 1
type lightning-input "false"
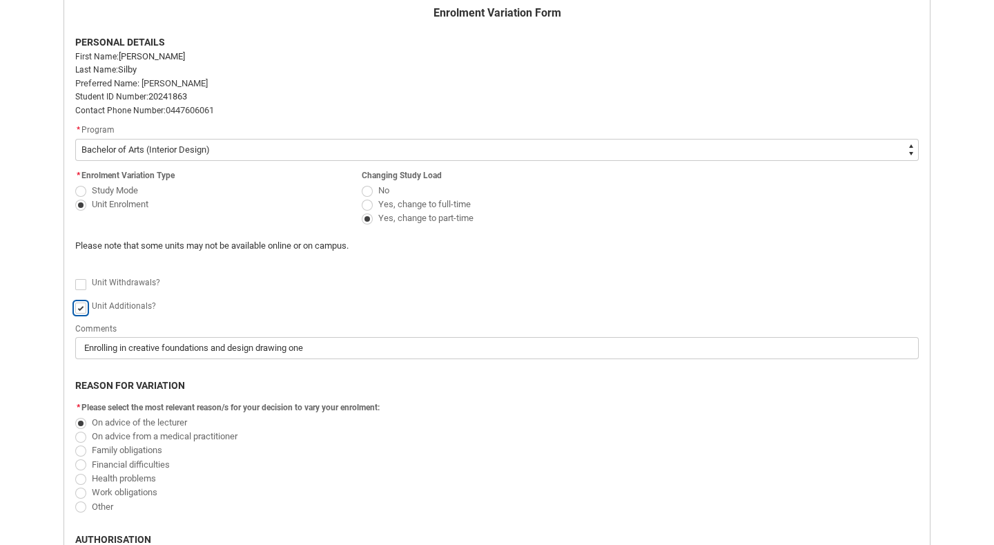
checkbox input "false"
click at [80, 284] on span "Redu_Student_Request flow" at bounding box center [80, 284] width 11 height 11
click at [75, 277] on input "Redu_Student_Request flow" at bounding box center [75, 276] width 1 height 1
type lightning-input "true"
checkbox input "true"
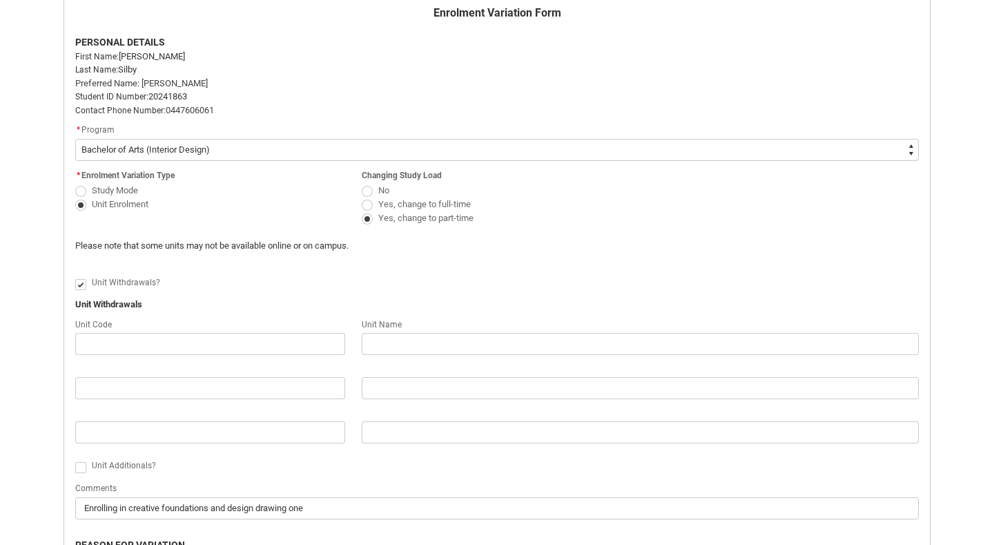
click at [80, 284] on span "Redu_Student_Request flow" at bounding box center [80, 284] width 11 height 11
click at [75, 277] on input "Redu_Student_Request flow" at bounding box center [75, 276] width 1 height 1
type lightning-input "false"
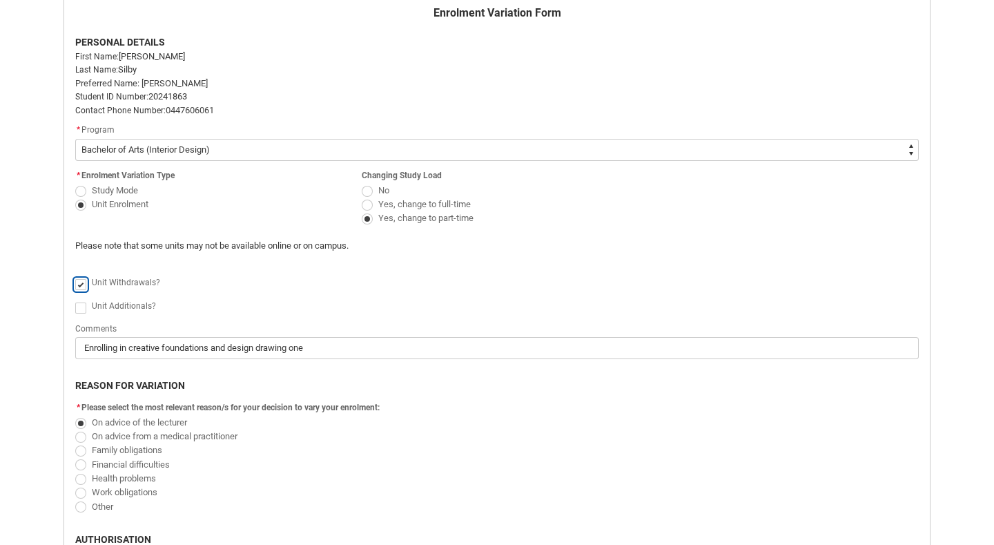
checkbox input "false"
click at [84, 304] on span "Redu_Student_Request flow" at bounding box center [80, 307] width 11 height 11
click at [75, 300] on input "Redu_Student_Request flow" at bounding box center [75, 300] width 1 height 1
type lightning-input "true"
checkbox input "true"
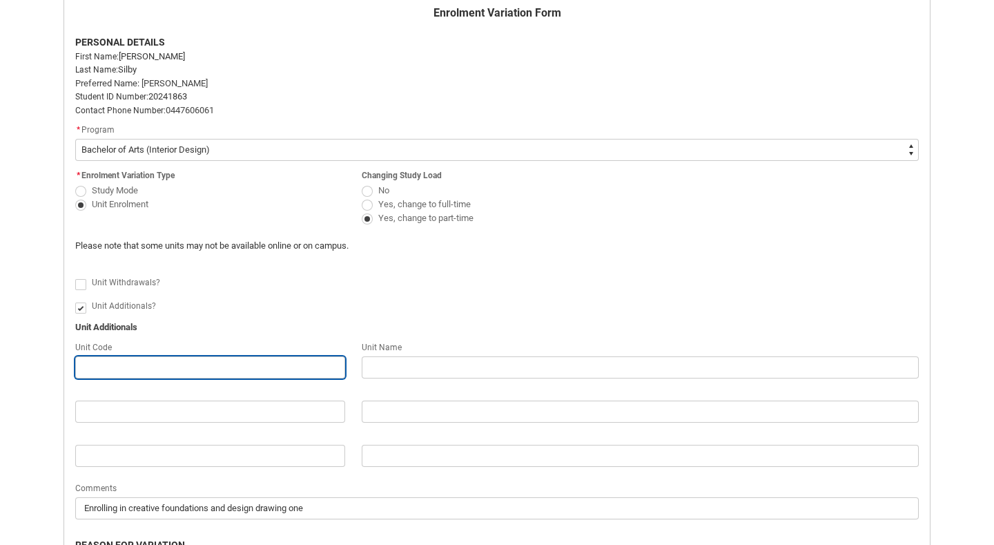
click at [240, 366] on input "Redu_Student_Request flow" at bounding box center [210, 367] width 270 height 22
paste input "myklApaucius44collarts!"
type lightning-primitive-input-simple "myklApaucius44collarts!"
type input "myklApaucius44collarts!"
paste input "CRFCRFS-CO"
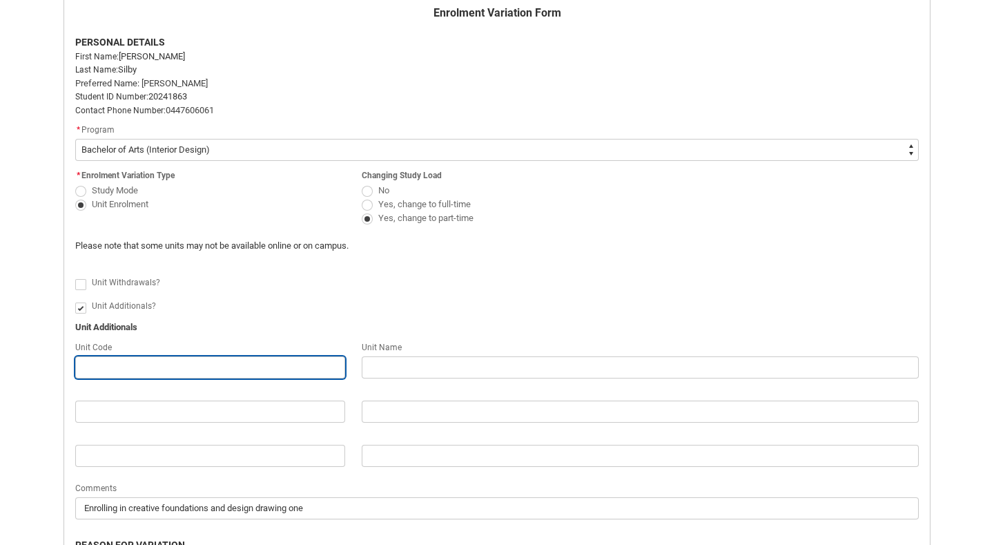
type lightning-primitive-input-simple "CRFCRFS-CO"
type input "CRFCRFS-CO"
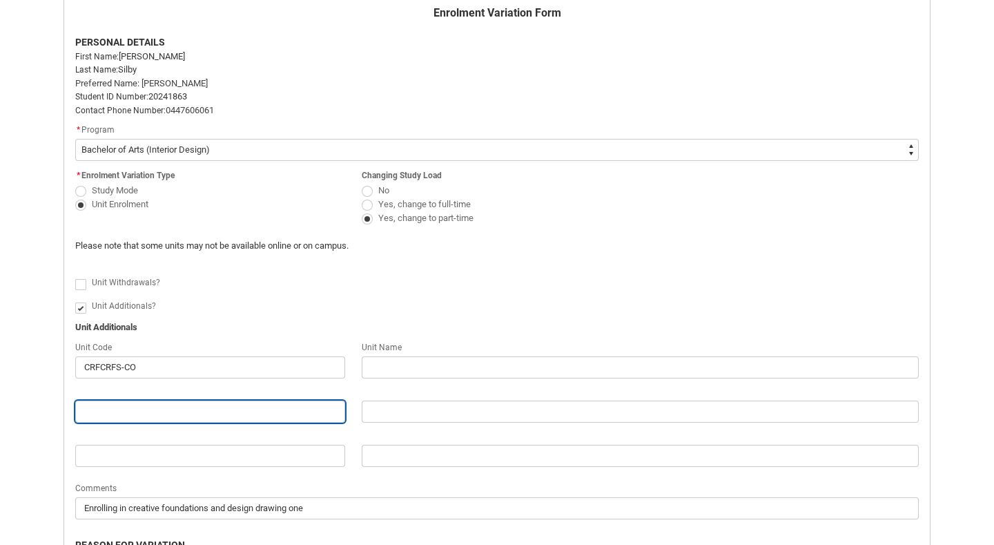
click at [238, 408] on input "Redu_Student_Request flow" at bounding box center [210, 411] width 270 height 22
paste input "INDDED1-CO"
type lightning-primitive-input-simple "INDDED1-CO"
type input "INDDED1-CO"
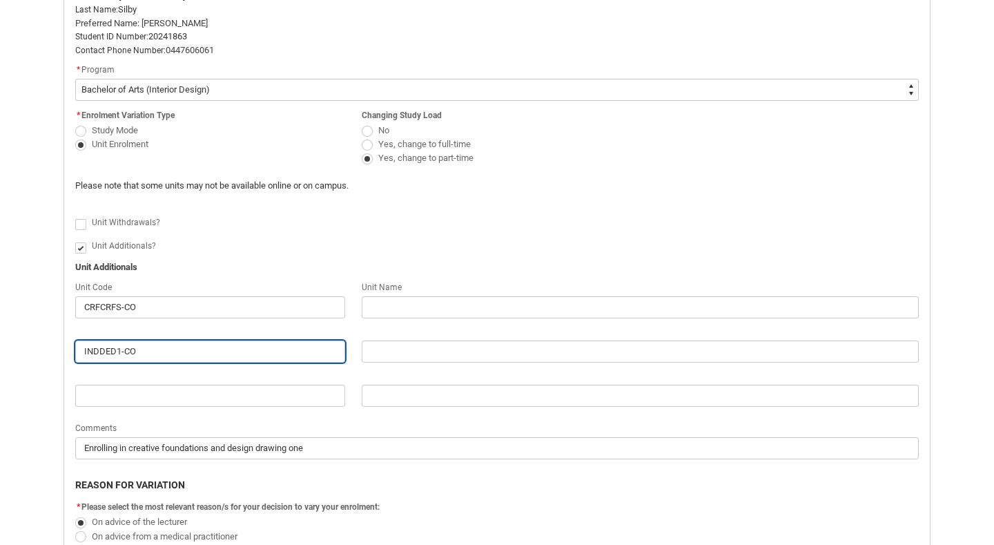
scroll to position [381, 0]
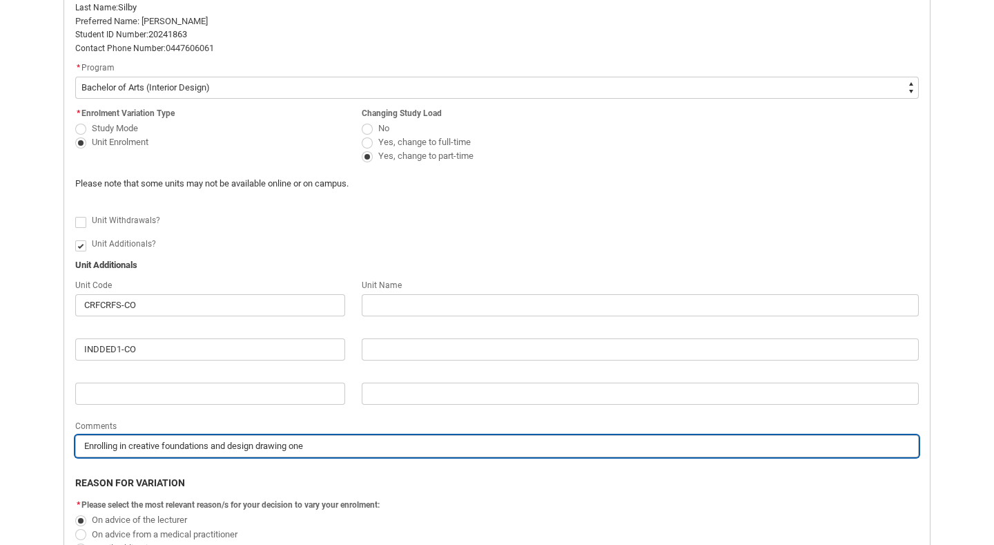
click at [212, 447] on input "Enrolling in creative foundations and design drawing one" at bounding box center [497, 446] width 844 height 22
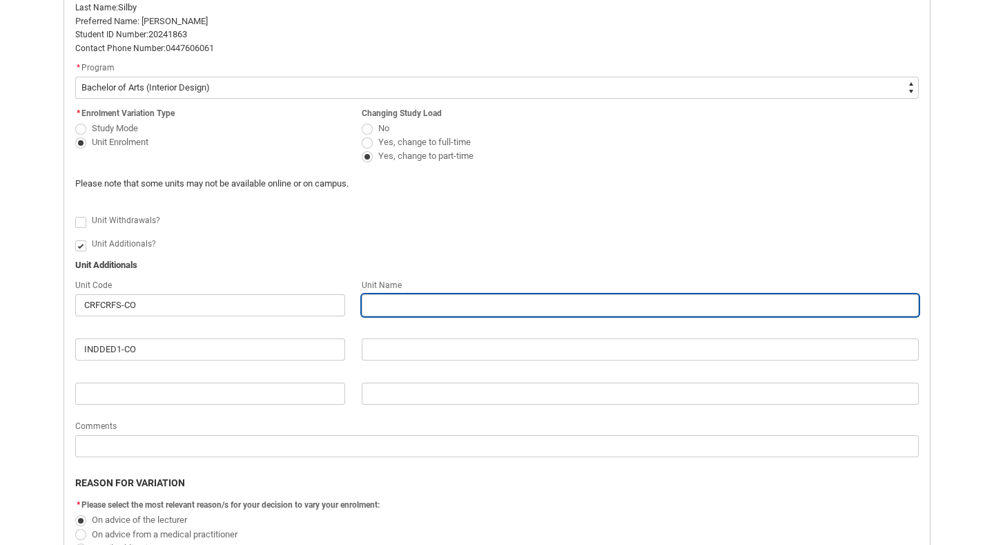
click at [511, 304] on input "Redu_Student_Request flow" at bounding box center [640, 305] width 557 height 22
type lightning-primitive-input-simple "C"
type input "C"
type lightning-primitive-input-simple "Cr"
type input "Cr"
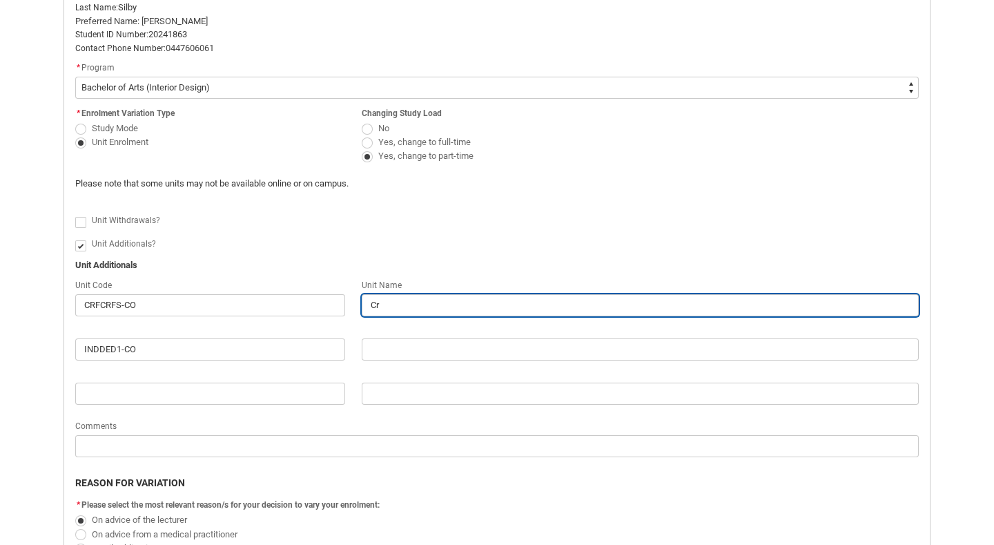
type lightning-primitive-input-simple "Cre"
type input "Cre"
type lightning-primitive-input-simple "Crea"
type input "Crea"
type lightning-primitive-input-simple "Creat"
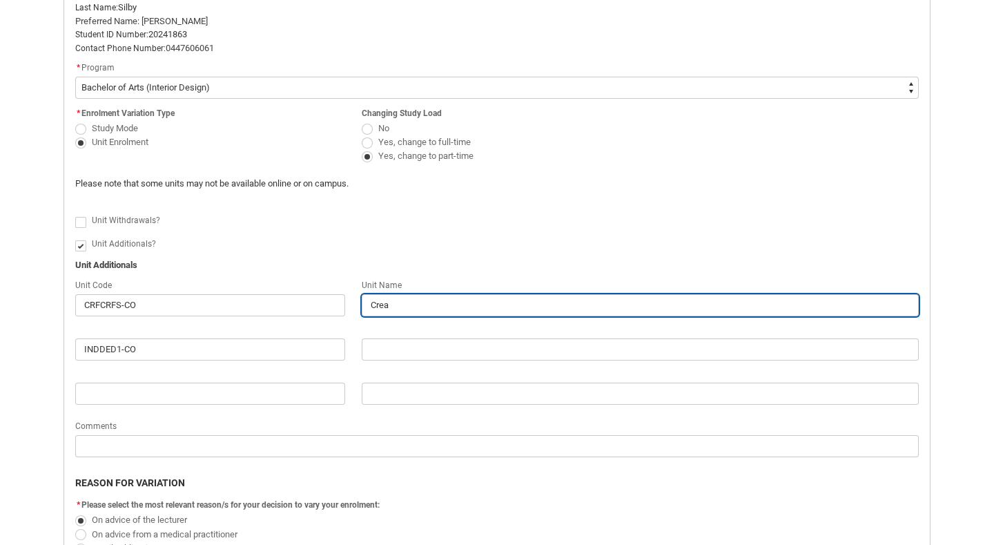
type input "Creat"
type lightning-primitive-input-simple "Creati"
type input "Creati"
type lightning-primitive-input-simple "Creativ"
type input "Creativ"
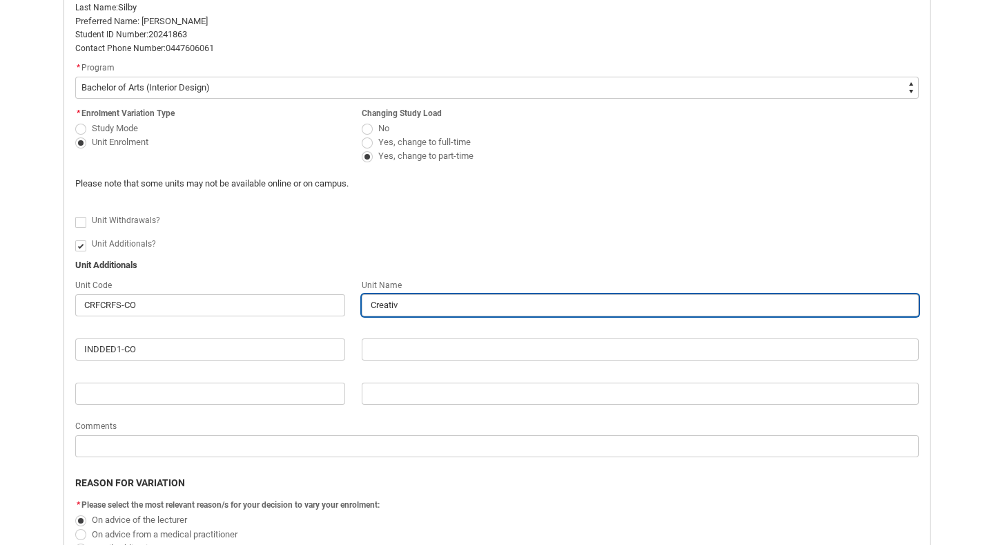
type lightning-primitive-input-simple "Creative"
type input "Creative"
type lightning-primitive-input-simple "Creative"
type input "Creative"
type lightning-primitive-input-simple "Creative f"
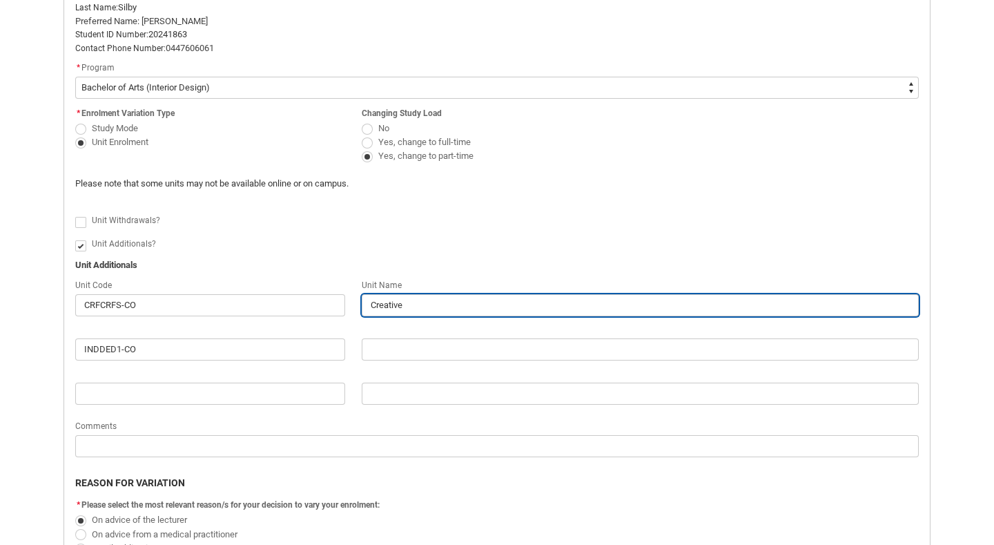
type input "Creative f"
type lightning-primitive-input-simple "Creative fo"
type input "Creative fo"
type lightning-primitive-input-simple "Creative fou"
type input "Creative fou"
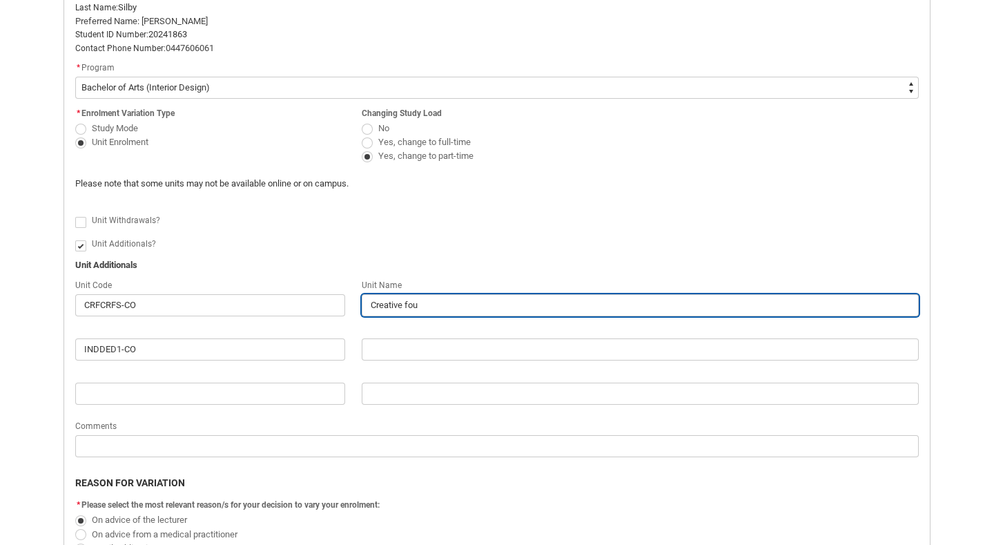
type lightning-primitive-input-simple "Creative foun"
type input "Creative foun"
type lightning-primitive-input-simple "Creative found"
type input "Creative found"
type lightning-primitive-input-simple "Creative founda"
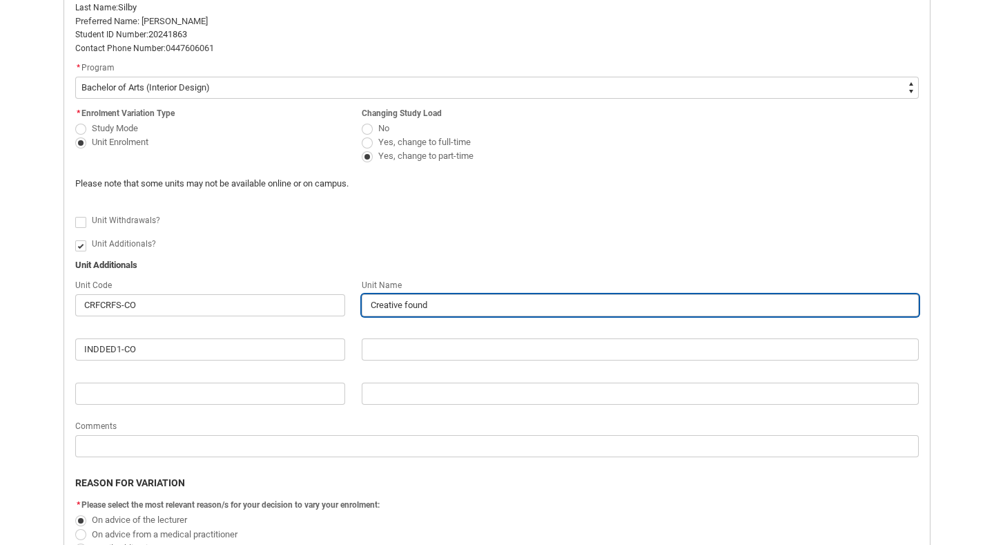
type input "Creative founda"
type lightning-primitive-input-simple "Creative foundat"
type input "Creative foundat"
type lightning-primitive-input-simple "Creative foundati"
type input "Creative foundati"
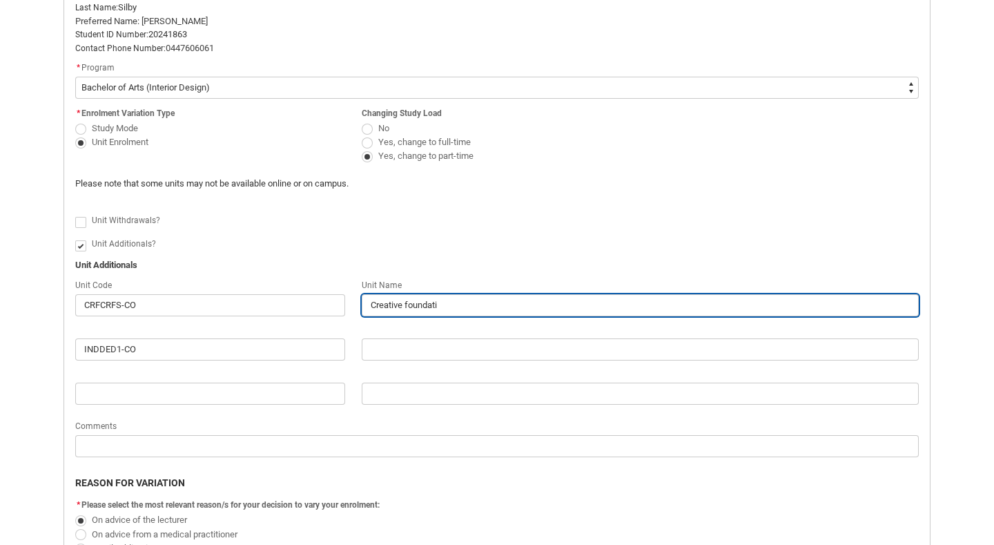
type lightning-primitive-input-simple "Creative foundatio"
type input "Creative foundatio"
type lightning-primitive-input-simple "Creative foundation"
type input "Creative foundation"
type lightning-primitive-input-simple "Creative foundations"
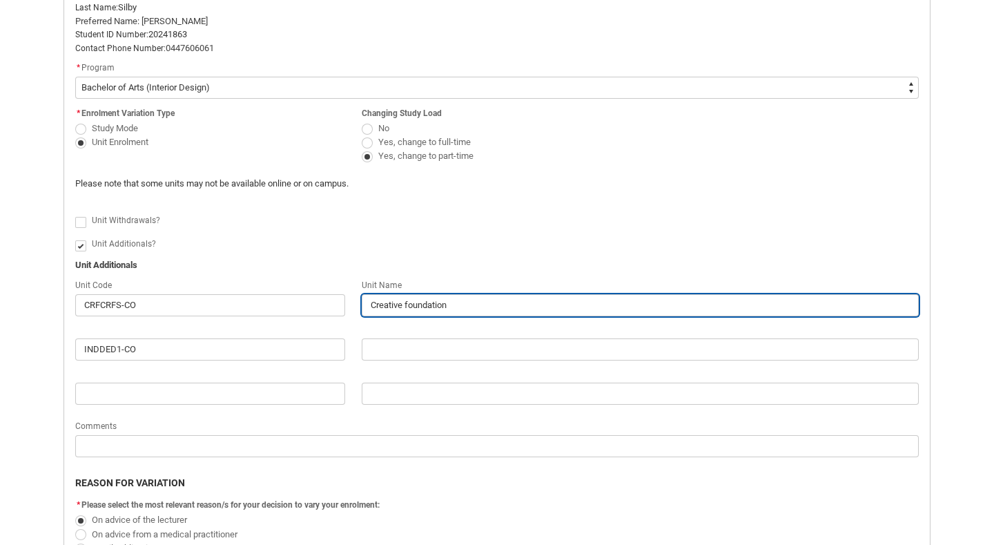
type input "Creative foundations"
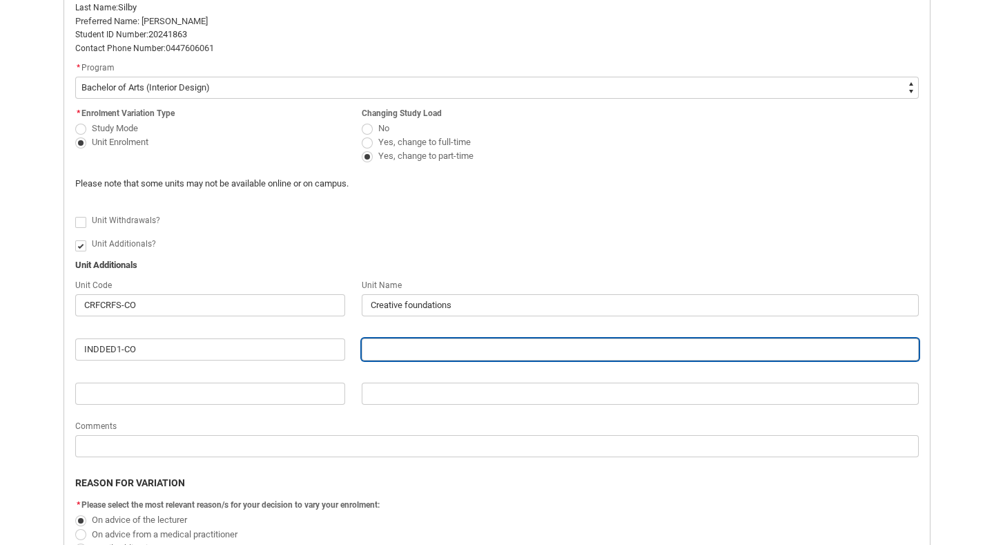
click at [525, 341] on input "Redu_Student_Request flow" at bounding box center [640, 349] width 557 height 22
type lightning-primitive-input-simple "d"
type input "d"
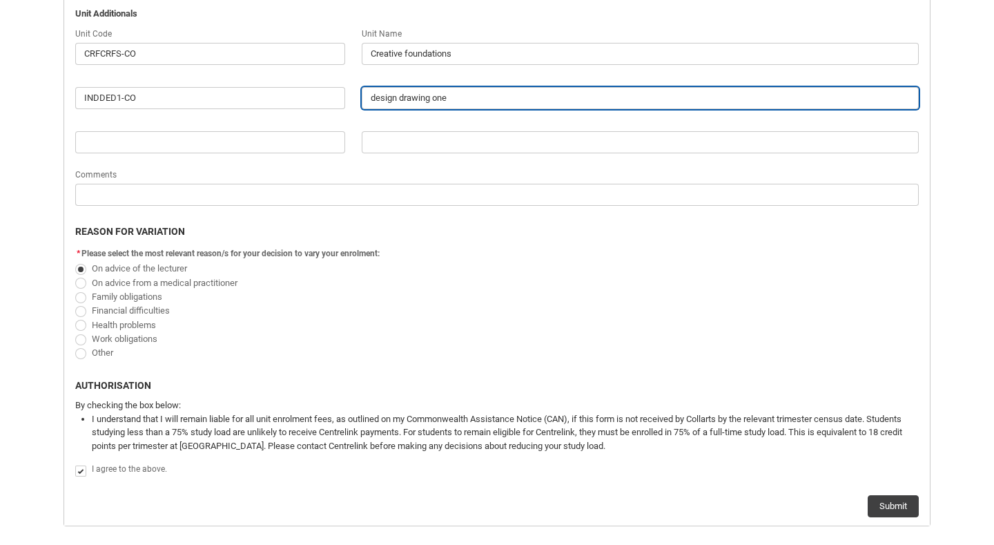
scroll to position [633, 0]
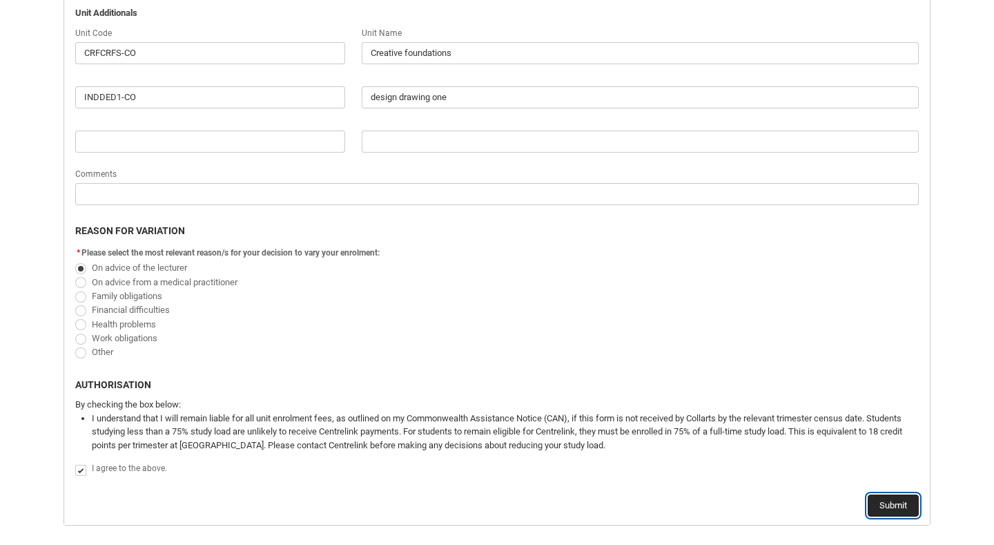
click at [895, 512] on button "Submit" at bounding box center [893, 505] width 51 height 22
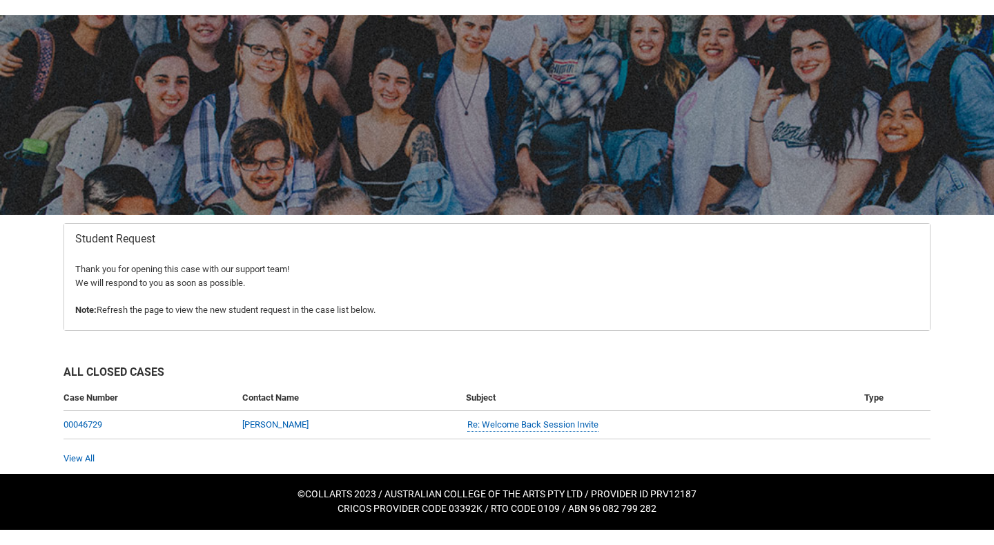
scroll to position [46, 0]
